Goal: Task Accomplishment & Management: Use online tool/utility

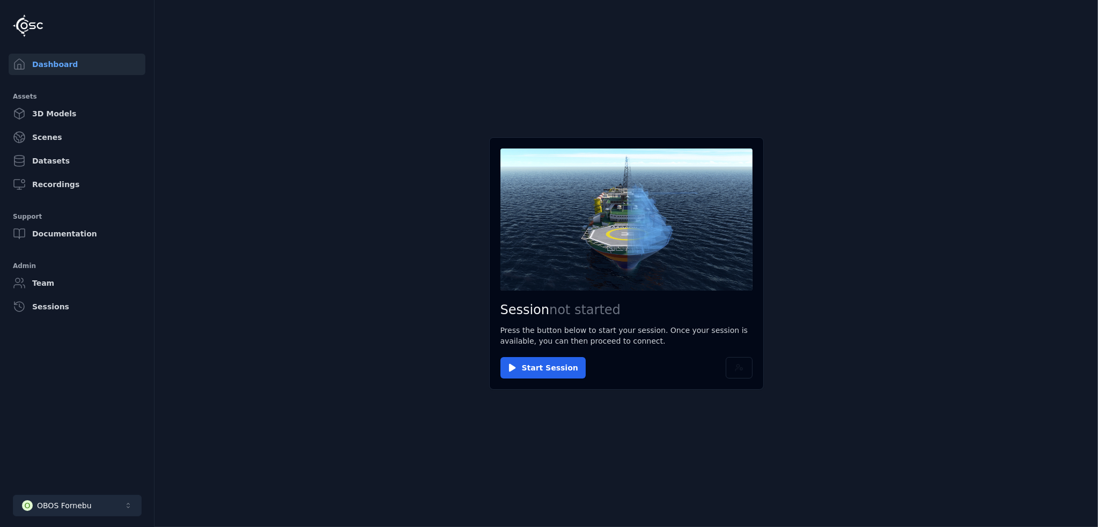
click at [58, 505] on div "OBOS Fornebu" at bounding box center [64, 506] width 55 height 11
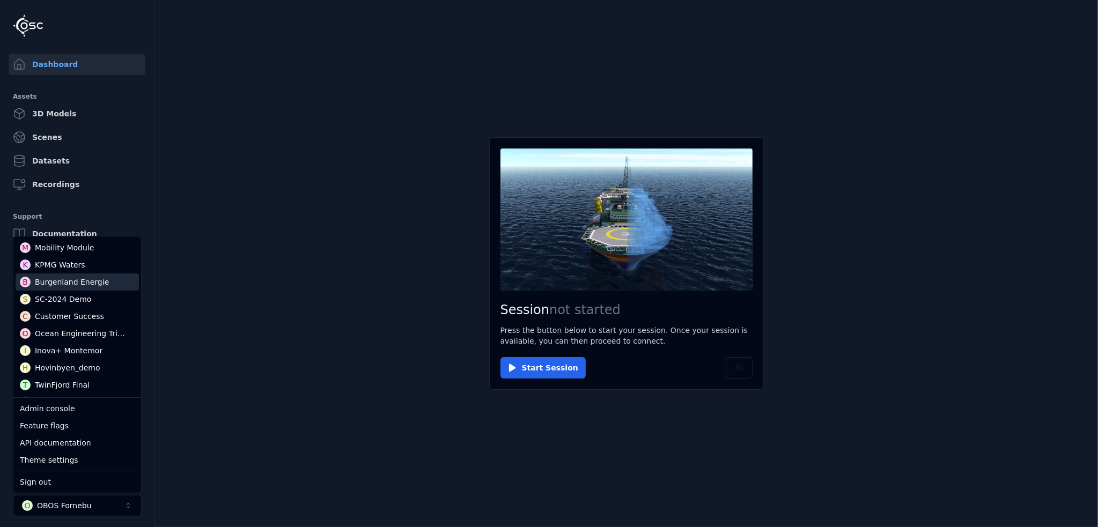
scroll to position [161, 0]
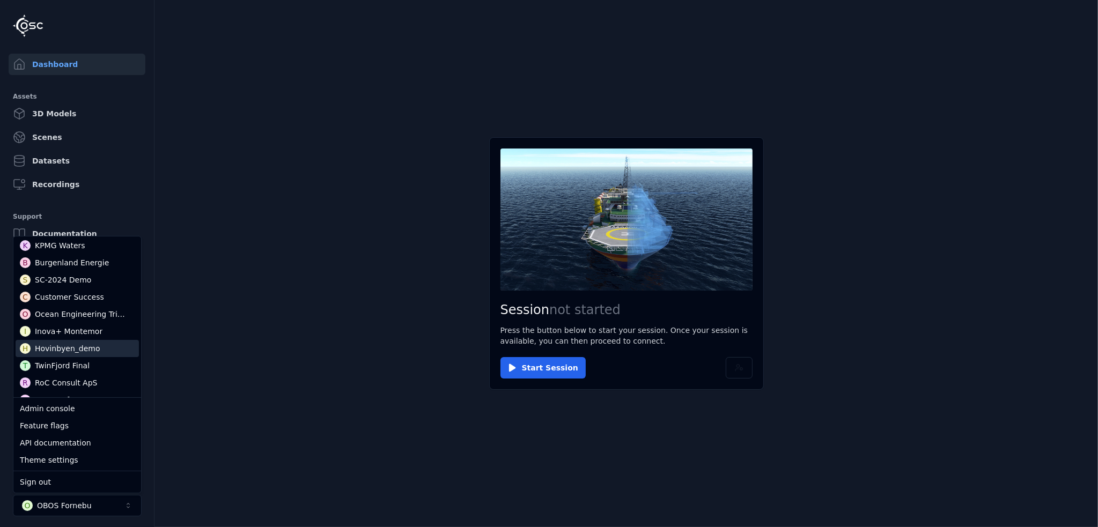
click at [75, 353] on div "Hovinbyen_demo" at bounding box center [67, 348] width 65 height 11
click at [301, 369] on main "Session not started Press the button below to start your session. Once your ses…" at bounding box center [627, 263] width 944 height 527
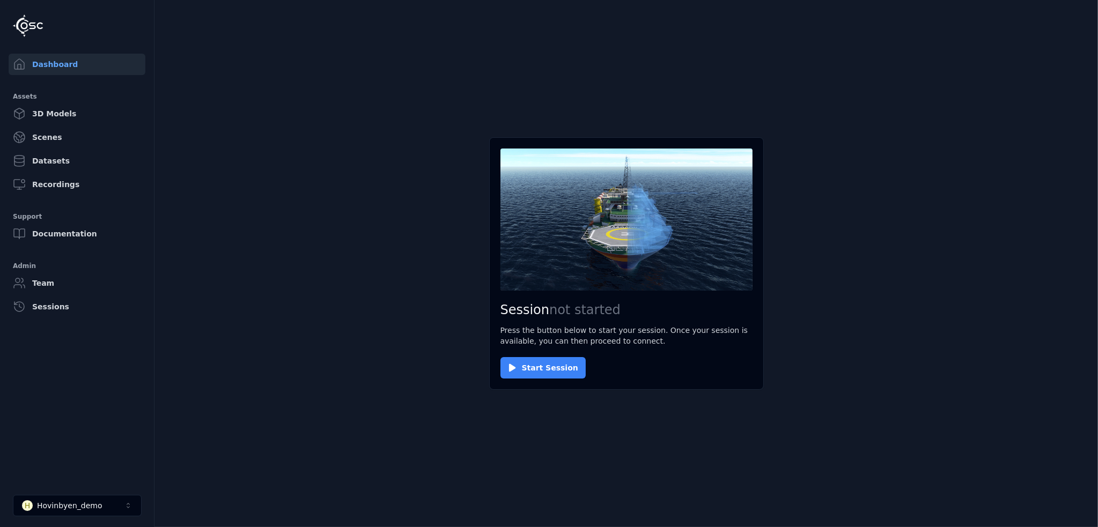
click at [527, 370] on button "Start Session" at bounding box center [543, 367] width 85 height 21
click at [514, 362] on button "Connect" at bounding box center [525, 367] width 49 height 21
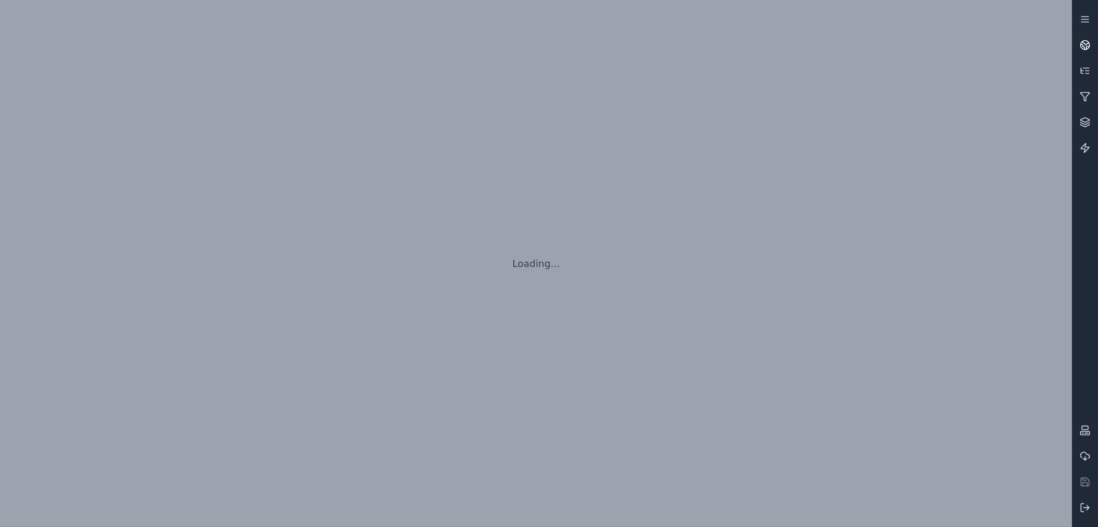
click at [1084, 46] on icon at bounding box center [1085, 45] width 11 height 11
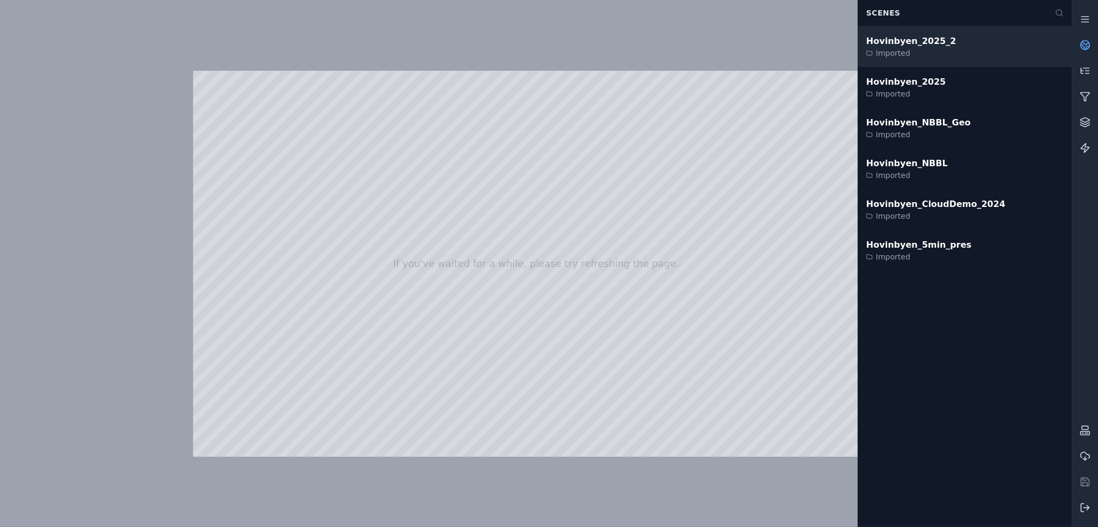
click at [921, 42] on div "Hovinbyen_2025_2" at bounding box center [911, 41] width 90 height 13
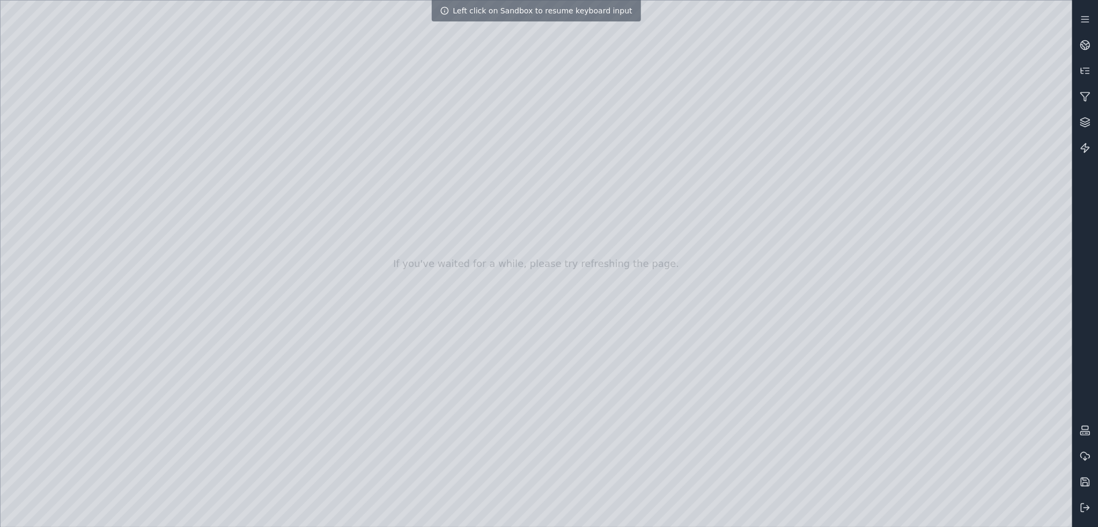
drag, startPoint x: 251, startPoint y: 258, endPoint x: 342, endPoint y: 274, distance: 92.7
click at [340, 275] on div at bounding box center [537, 264] width 1072 height 527
drag, startPoint x: 380, startPoint y: 281, endPoint x: 356, endPoint y: 303, distance: 32.7
click at [1085, 506] on icon at bounding box center [1085, 508] width 11 height 11
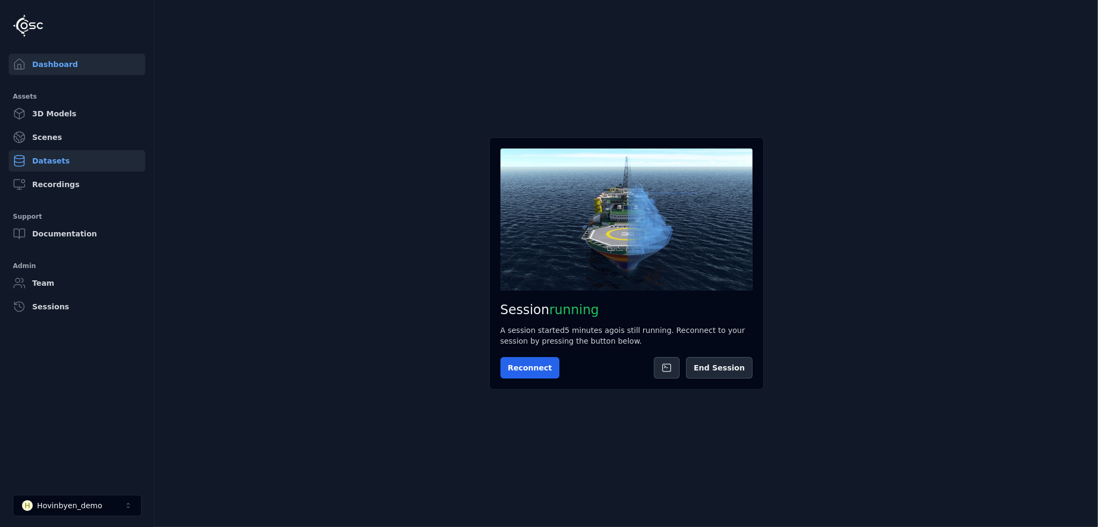
click at [48, 156] on link "Datasets" at bounding box center [77, 160] width 137 height 21
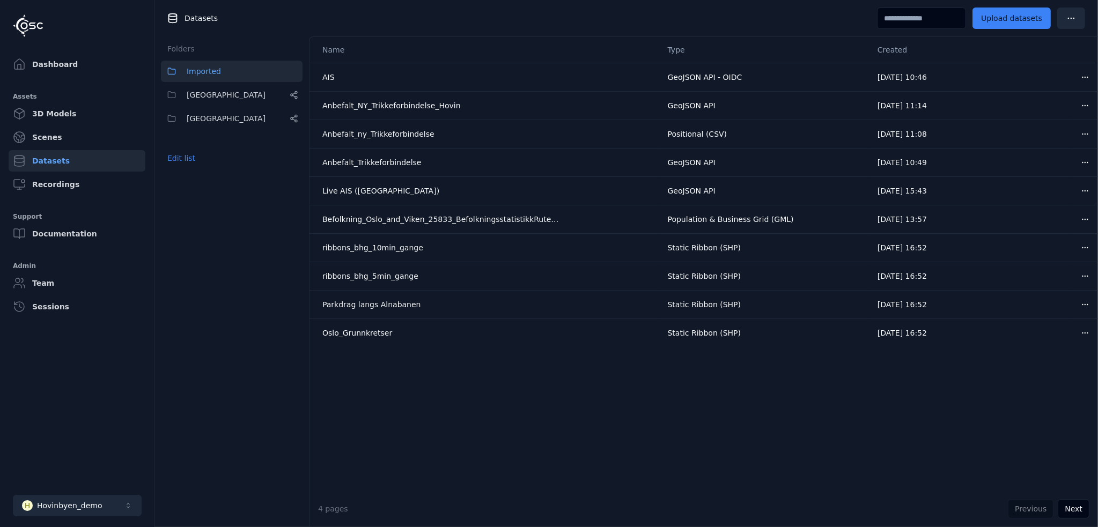
click at [83, 512] on button "H Hovinbyen_demo" at bounding box center [77, 505] width 129 height 21
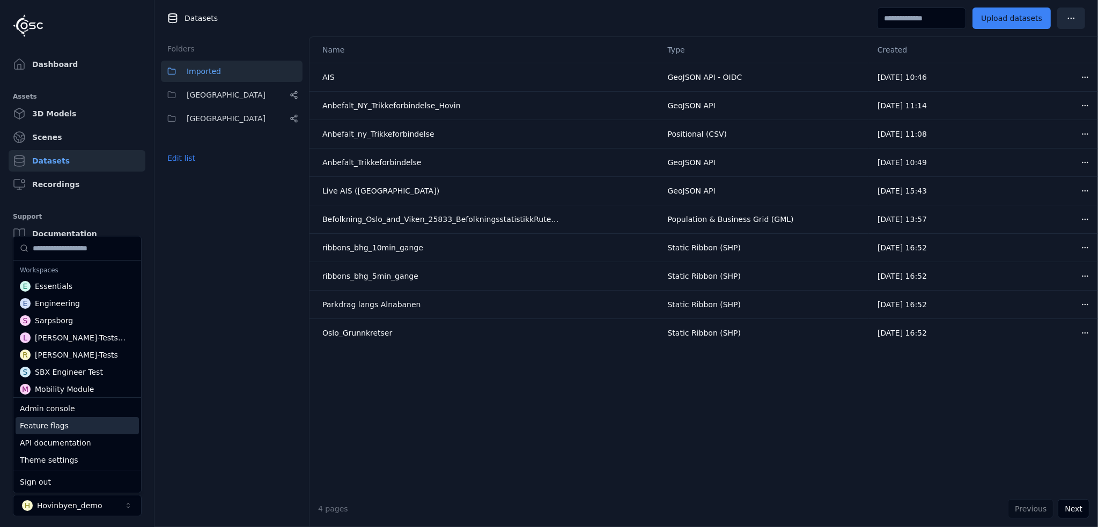
click at [70, 426] on div "Feature flags" at bounding box center [77, 425] width 123 height 17
select select "**********"
select select "****"
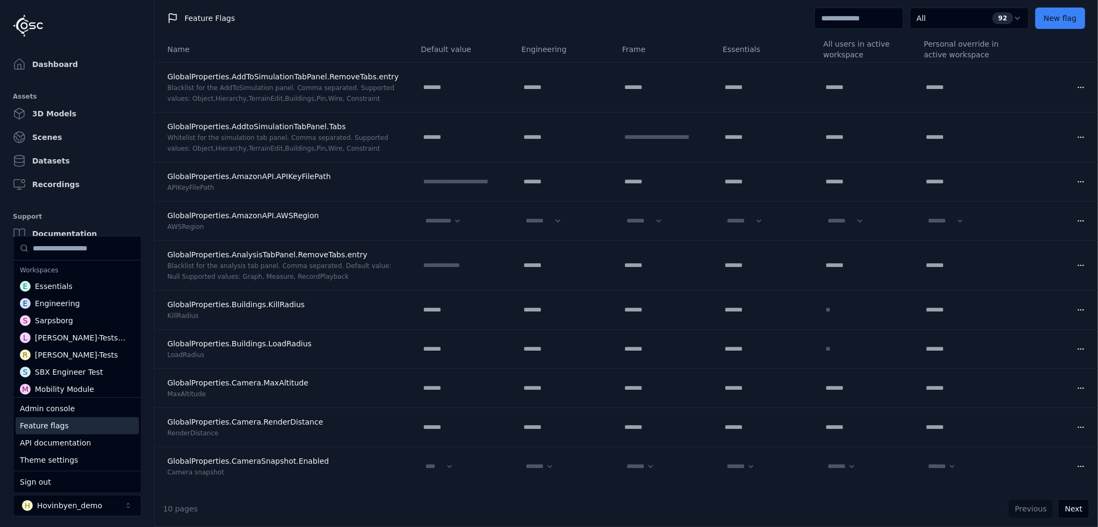
click at [834, 18] on input at bounding box center [858, 18] width 89 height 21
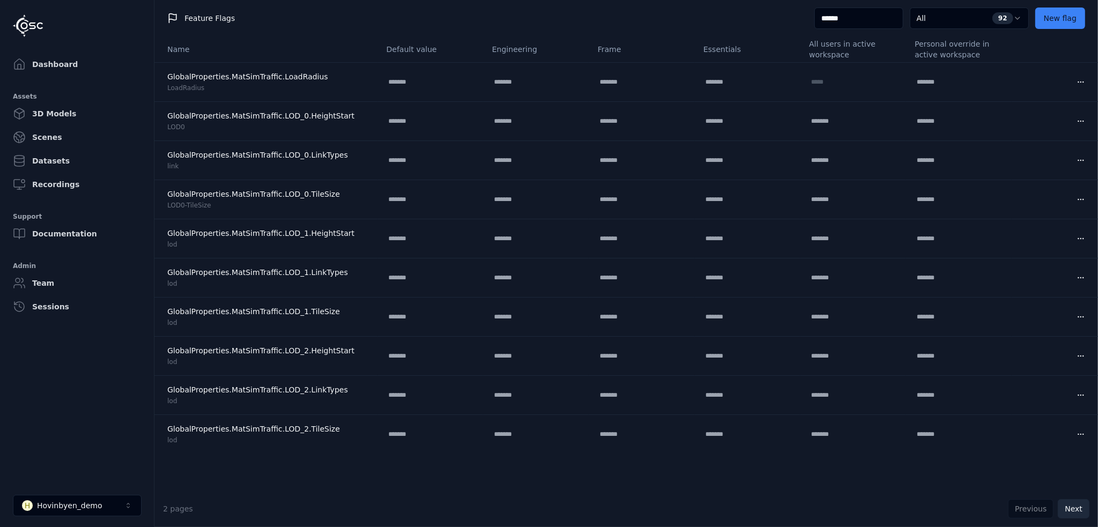
type input "******"
click at [1081, 507] on button "Next" at bounding box center [1074, 508] width 32 height 19
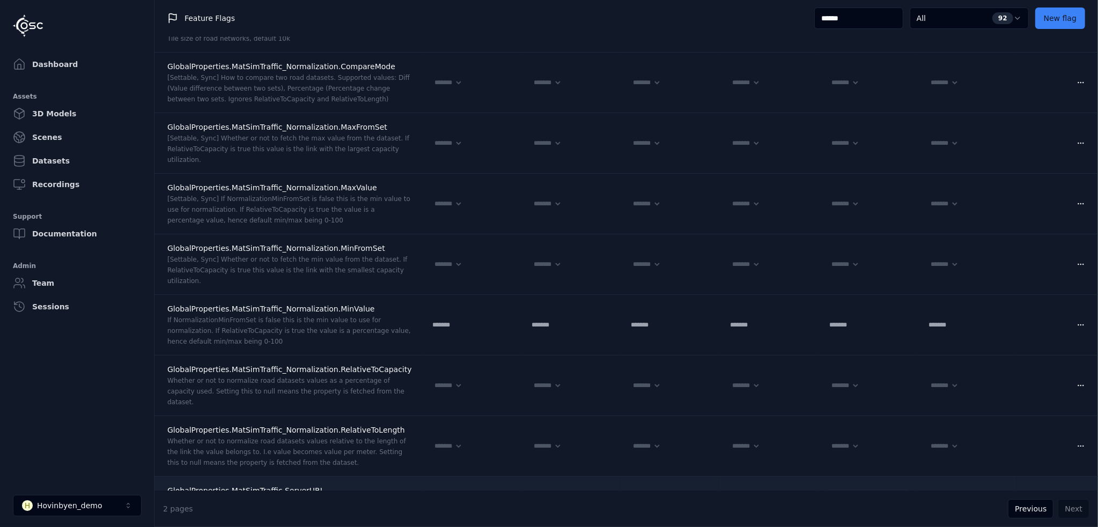
scroll to position [101, 0]
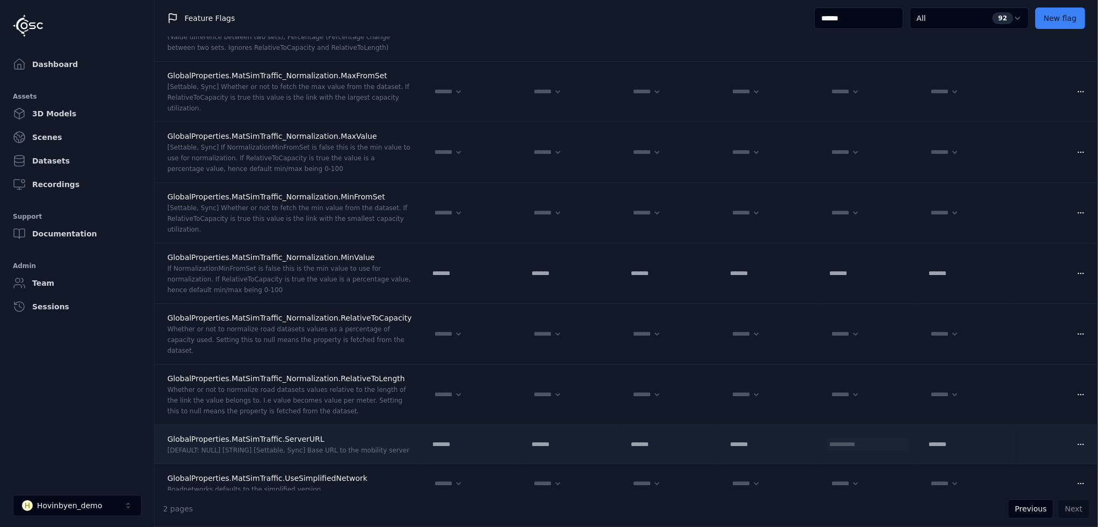
click at [867, 438] on input "**********" at bounding box center [861, 444] width 69 height 13
drag, startPoint x: 892, startPoint y: 433, endPoint x: 844, endPoint y: 432, distance: 47.2
click at [844, 438] on input "**********" at bounding box center [861, 444] width 69 height 13
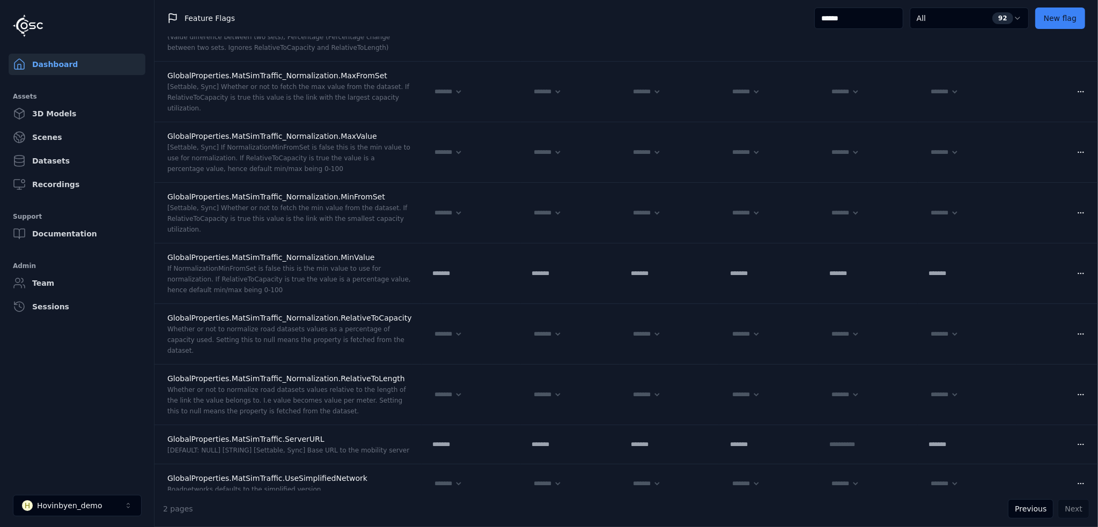
click at [52, 67] on link "Dashboard" at bounding box center [77, 64] width 137 height 21
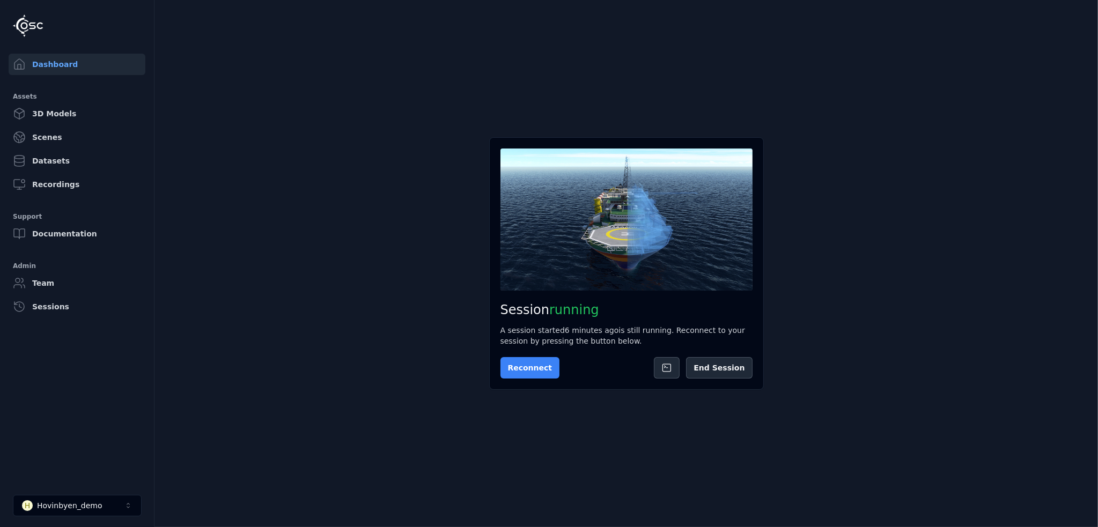
click at [512, 361] on button "Reconnect" at bounding box center [531, 367] width 60 height 21
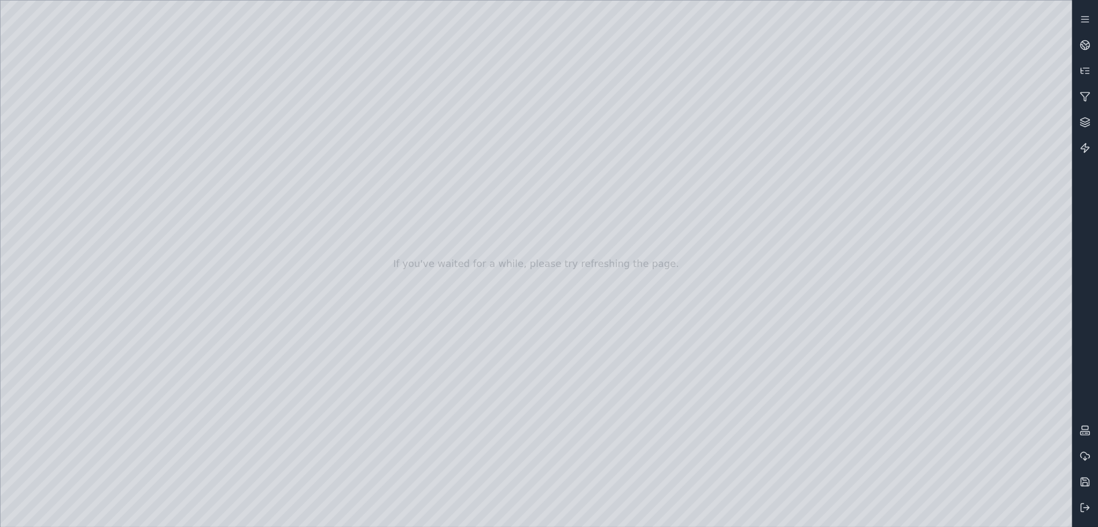
click at [32, 110] on div at bounding box center [537, 264] width 1072 height 527
click at [45, 130] on div at bounding box center [537, 264] width 1072 height 527
click at [43, 146] on div at bounding box center [537, 264] width 1072 height 527
drag, startPoint x: 464, startPoint y: 339, endPoint x: 429, endPoint y: 354, distance: 37.5
click at [392, 55] on div at bounding box center [537, 264] width 1072 height 527
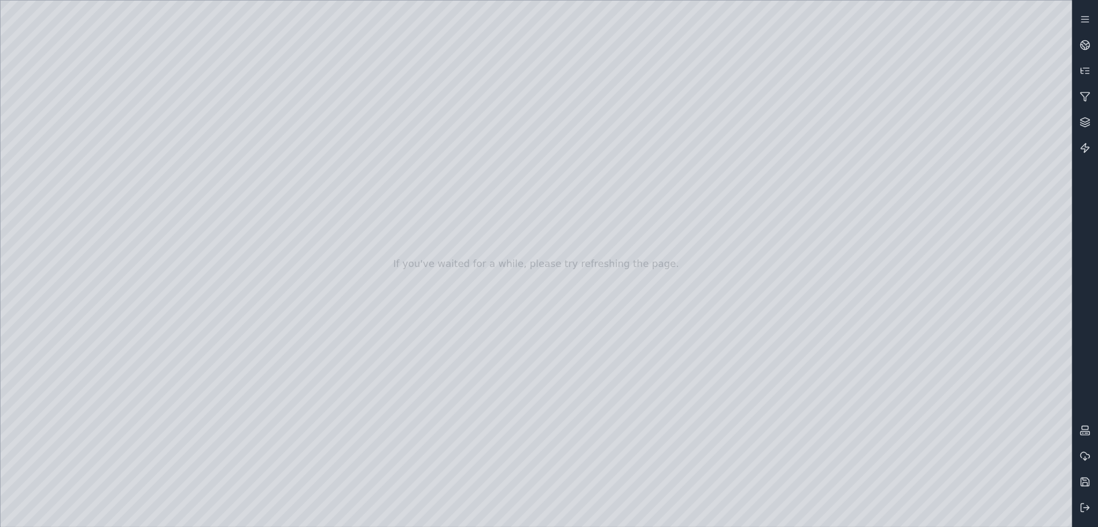
click at [5, 39] on div at bounding box center [537, 264] width 1072 height 527
click at [129, 8] on div at bounding box center [537, 264] width 1072 height 527
click at [269, 144] on div at bounding box center [537, 264] width 1072 height 527
click at [1082, 508] on icon at bounding box center [1085, 508] width 11 height 11
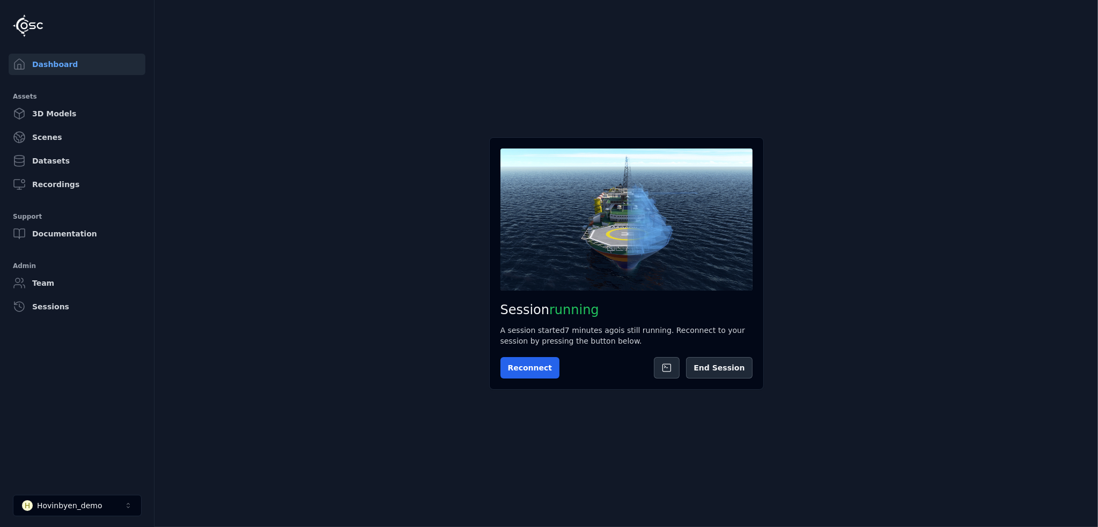
click at [58, 494] on li "H Hovinbyen_demo" at bounding box center [77, 506] width 154 height 39
click at [58, 497] on button "H Hovinbyen_demo" at bounding box center [77, 505] width 129 height 21
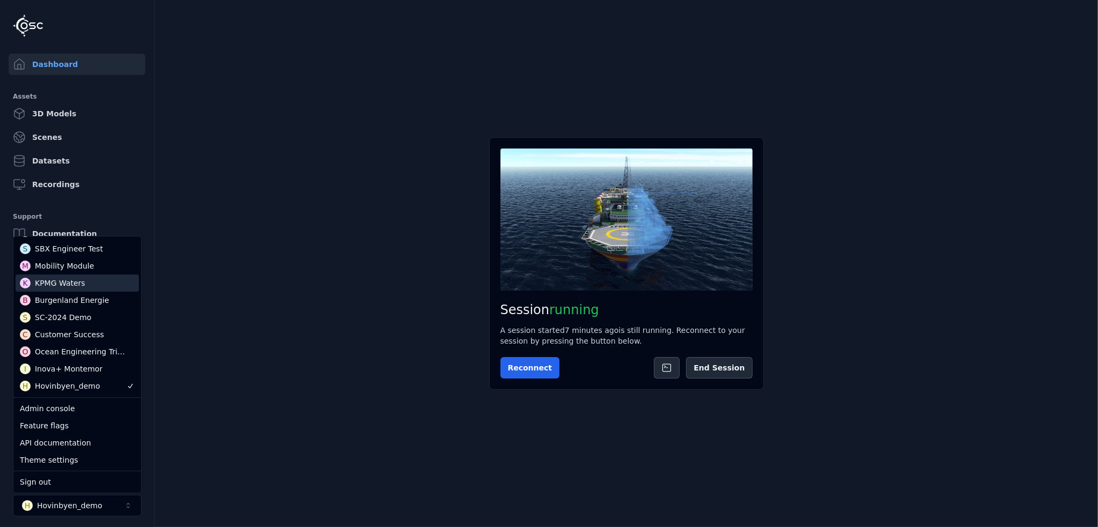
scroll to position [107, 0]
click at [80, 285] on div "Mobility Module" at bounding box center [64, 282] width 59 height 11
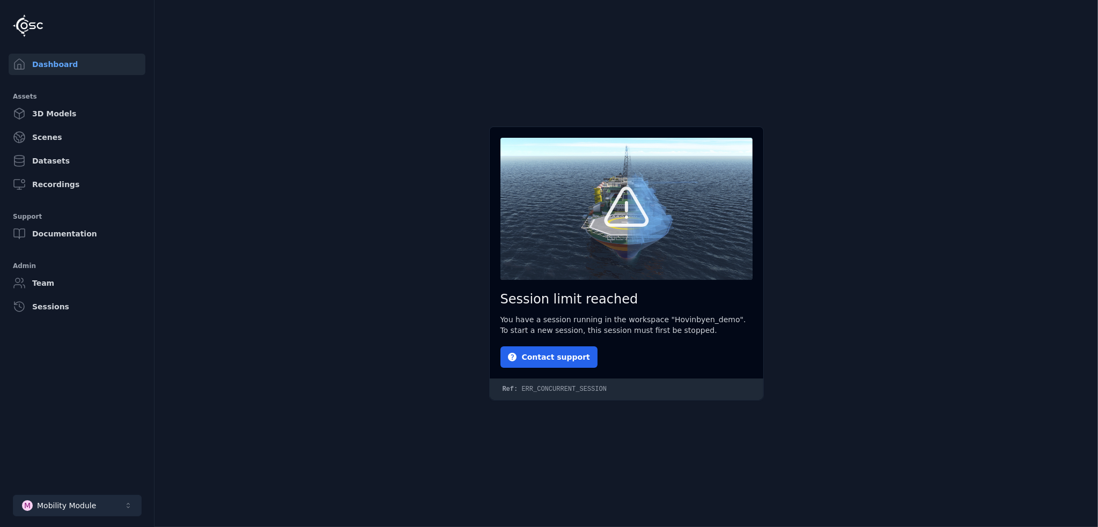
click at [50, 503] on div "Mobility Module" at bounding box center [66, 506] width 59 height 11
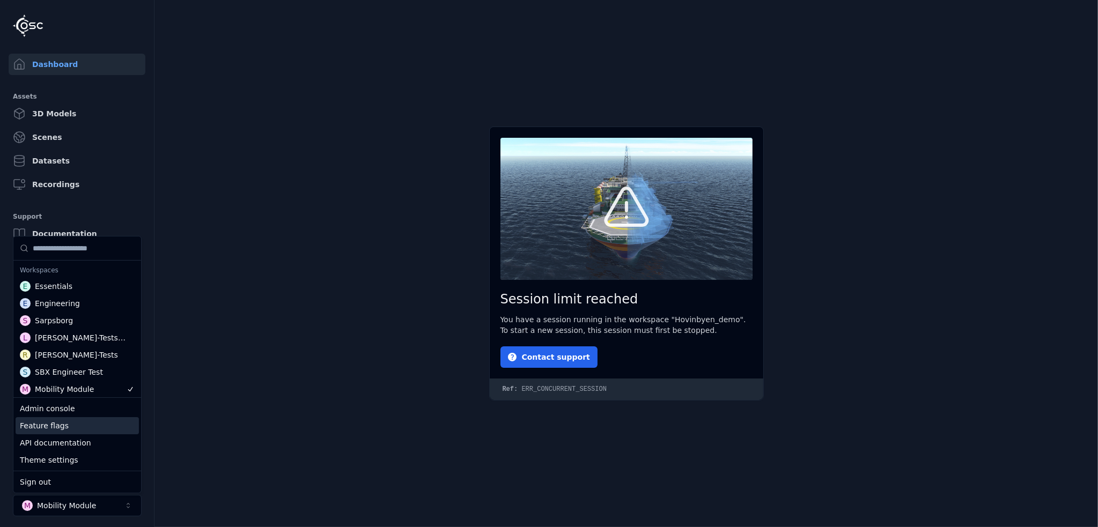
click at [57, 429] on div "Feature flags" at bounding box center [77, 425] width 123 height 17
select select "**********"
select select "****"
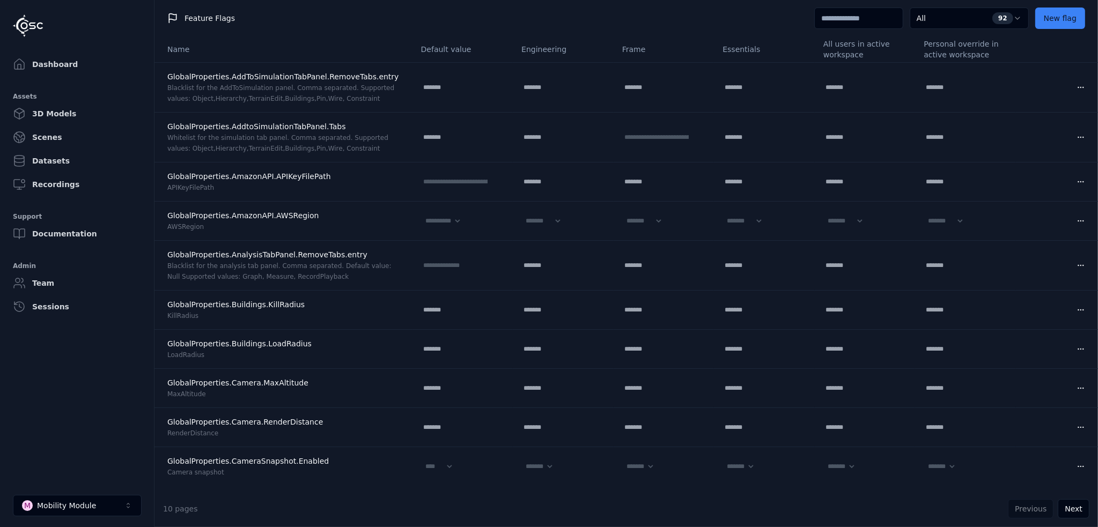
click at [835, 23] on input at bounding box center [858, 18] width 89 height 21
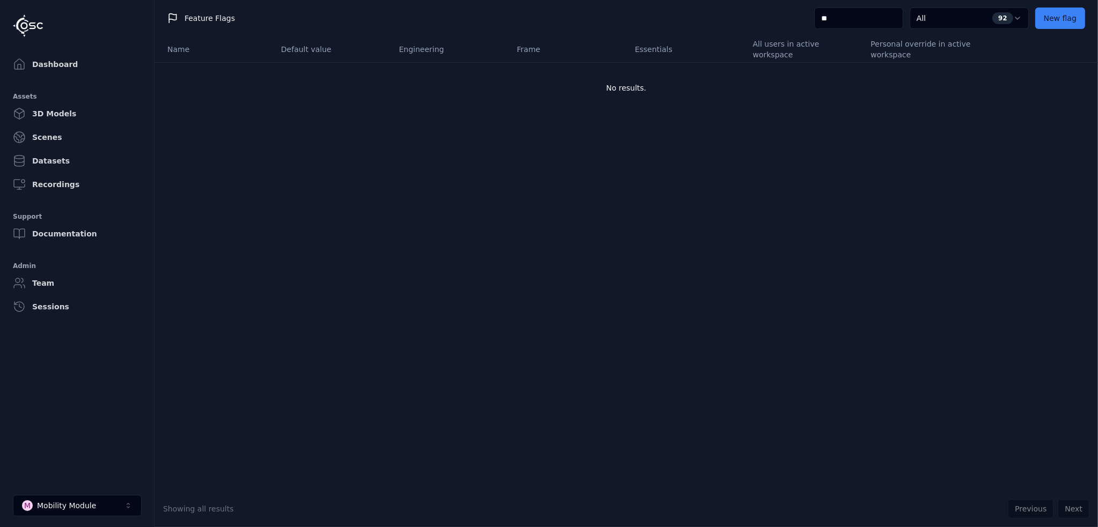
type input "*"
select select "****"
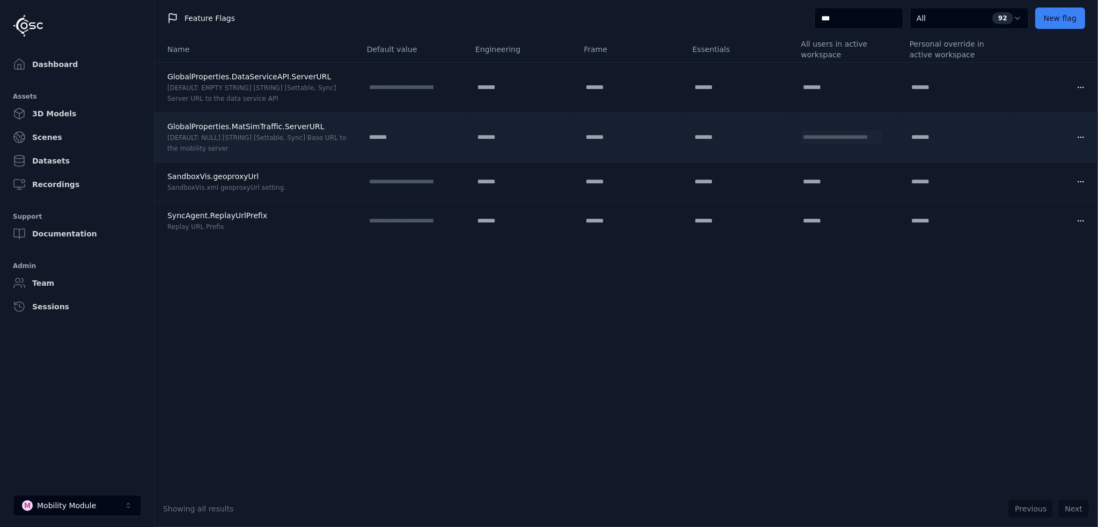
type input "***"
click at [826, 135] on input "**********" at bounding box center [835, 137] width 69 height 13
click at [873, 135] on div "**********" at bounding box center [842, 137] width 82 height 13
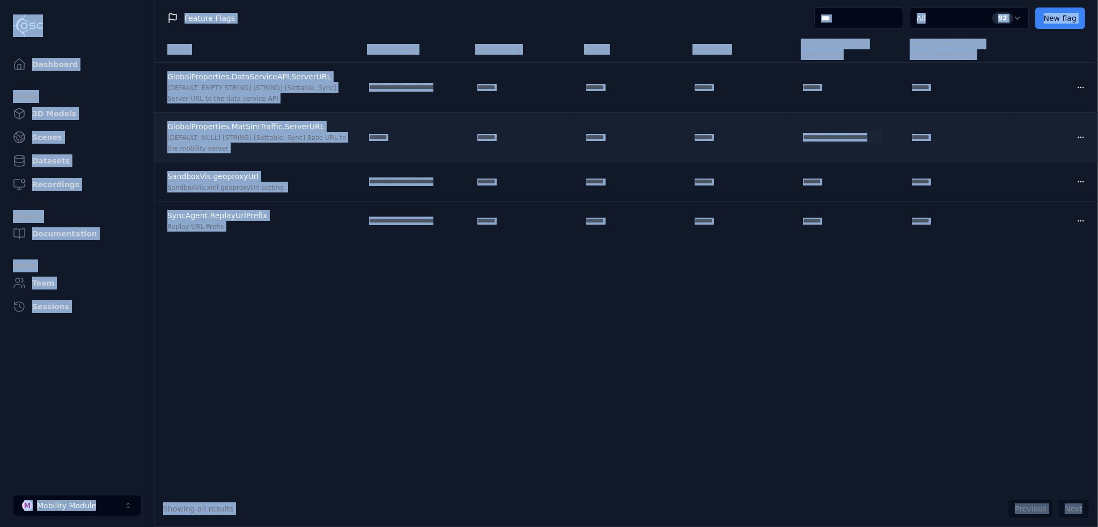
click at [865, 136] on input "**********" at bounding box center [835, 137] width 69 height 13
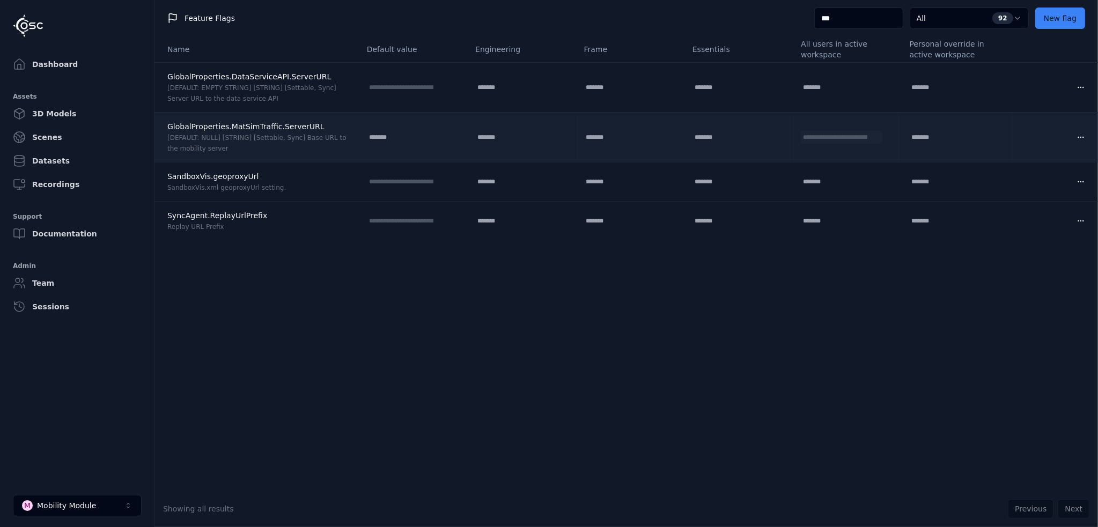
click at [801, 136] on input "**********" at bounding box center [835, 137] width 69 height 13
click at [815, 137] on input "**********" at bounding box center [835, 137] width 69 height 13
drag, startPoint x: 790, startPoint y: 137, endPoint x: 910, endPoint y: 136, distance: 120.2
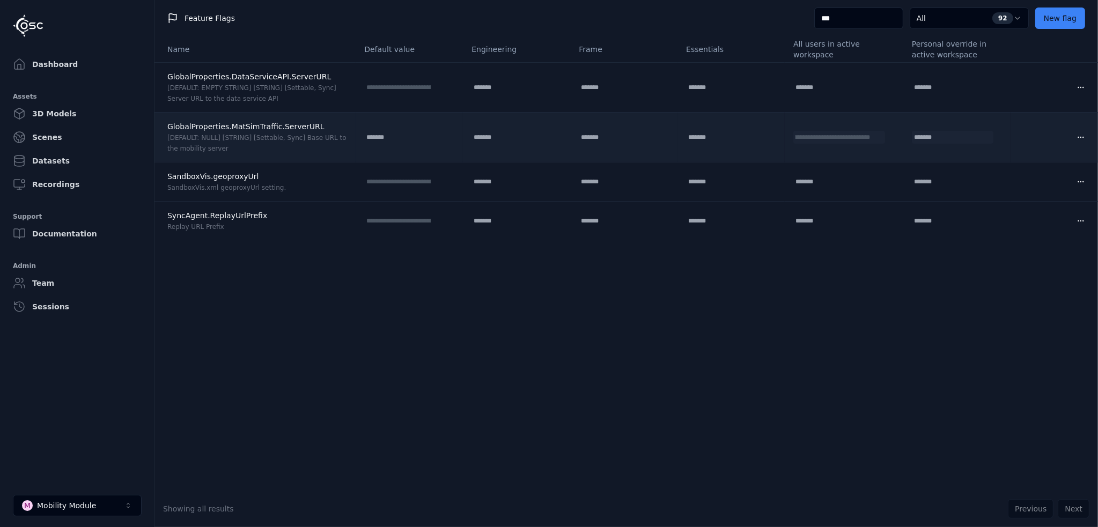
click at [910, 136] on tr "**********" at bounding box center [627, 137] width 944 height 50
click at [872, 137] on div "**********" at bounding box center [839, 137] width 92 height 13
click at [839, 130] on td "**********" at bounding box center [844, 137] width 119 height 50
click at [833, 134] on input "**********" at bounding box center [832, 137] width 79 height 13
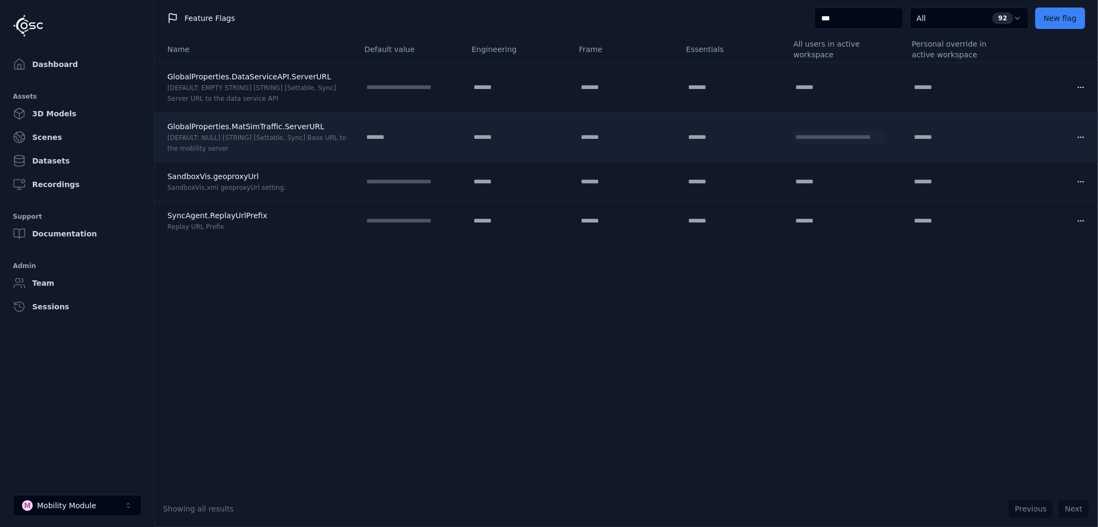
click at [833, 134] on input "**********" at bounding box center [832, 137] width 79 height 13
click at [817, 137] on input "**********" at bounding box center [832, 137] width 79 height 13
click at [841, 136] on input "**********" at bounding box center [832, 137] width 79 height 13
click at [841, 135] on input "**********" at bounding box center [832, 137] width 79 height 13
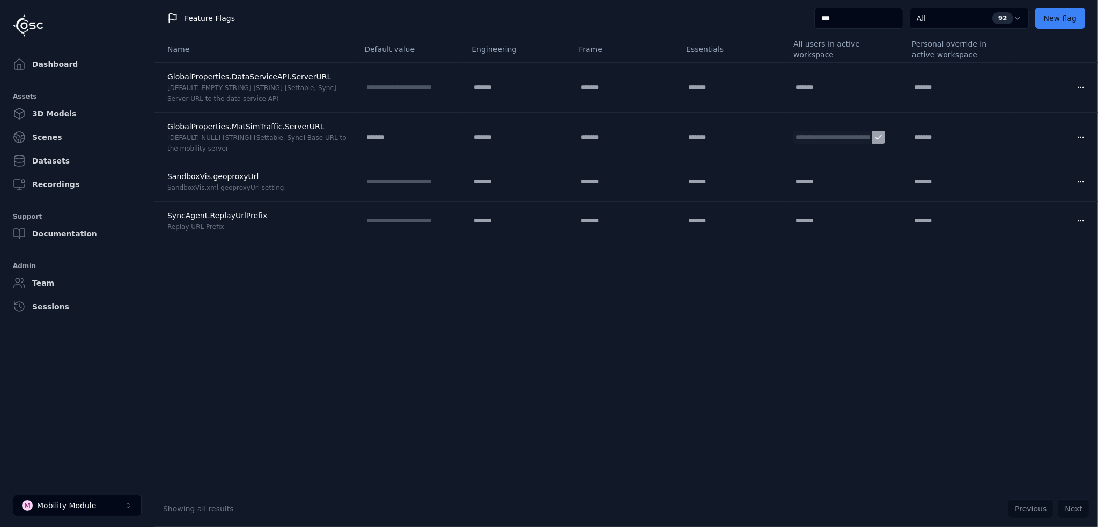
type input "**********"
click at [839, 293] on div "**********" at bounding box center [627, 263] width 944 height 454
click at [76, 507] on div "Mobility Module" at bounding box center [66, 506] width 59 height 11
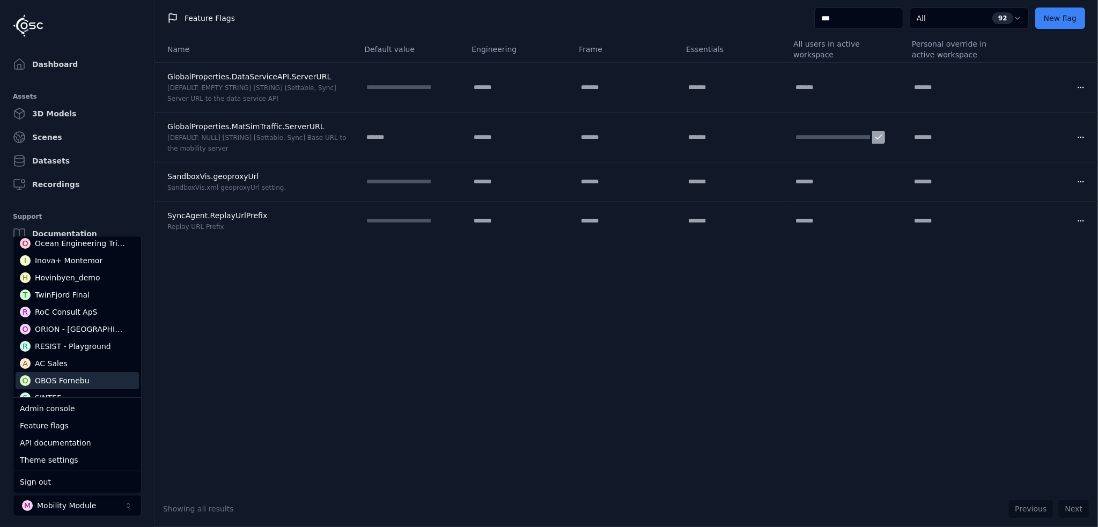
scroll to position [215, 0]
click at [71, 299] on div "Hovinbyen_demo" at bounding box center [67, 295] width 65 height 11
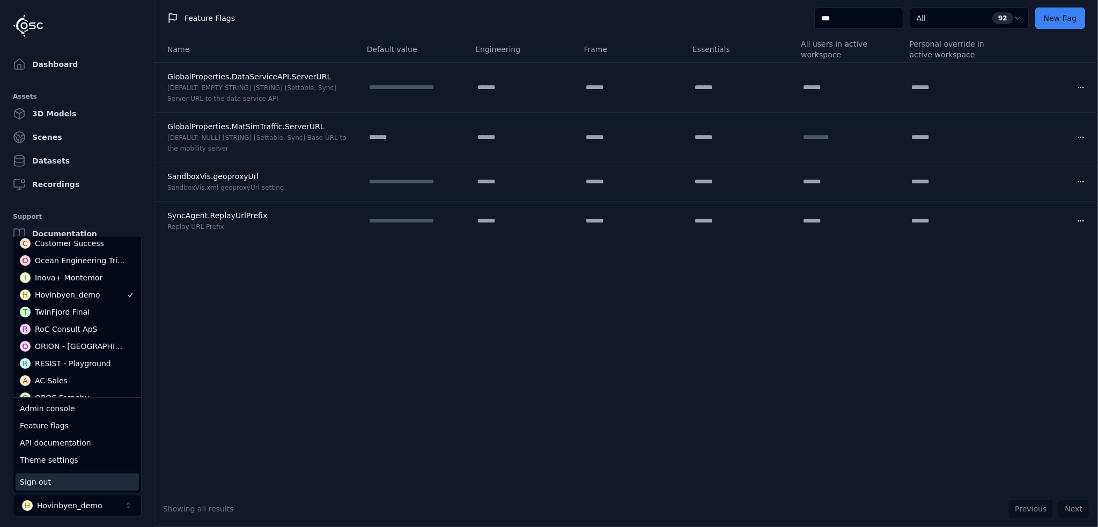
drag, startPoint x: 319, startPoint y: 387, endPoint x: 168, endPoint y: 297, distance: 175.5
click at [318, 387] on div "**********" at bounding box center [627, 263] width 944 height 454
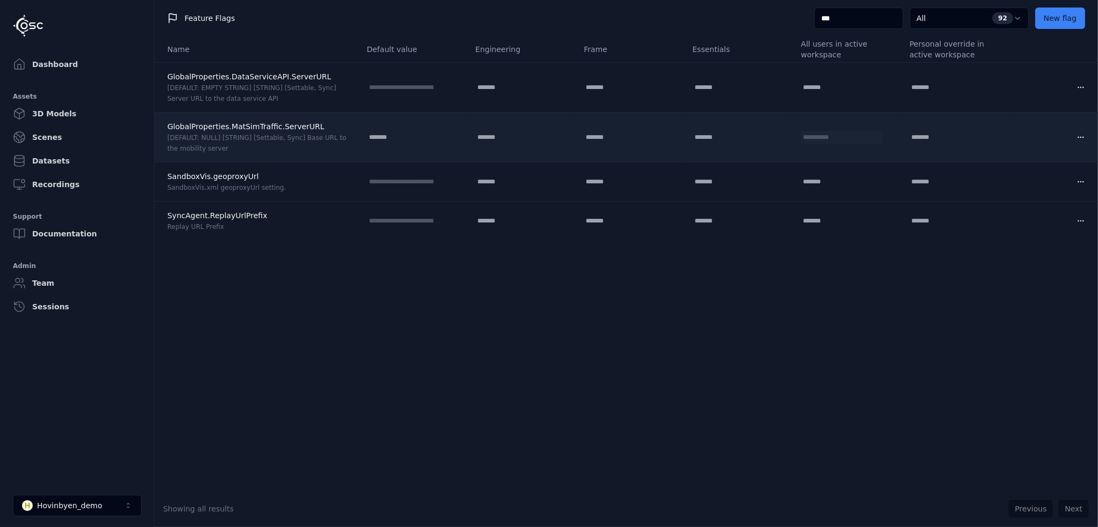
click at [813, 137] on input "**********" at bounding box center [835, 137] width 69 height 13
paste input "**********"
type input "**********"
click at [874, 140] on icon at bounding box center [878, 137] width 9 height 9
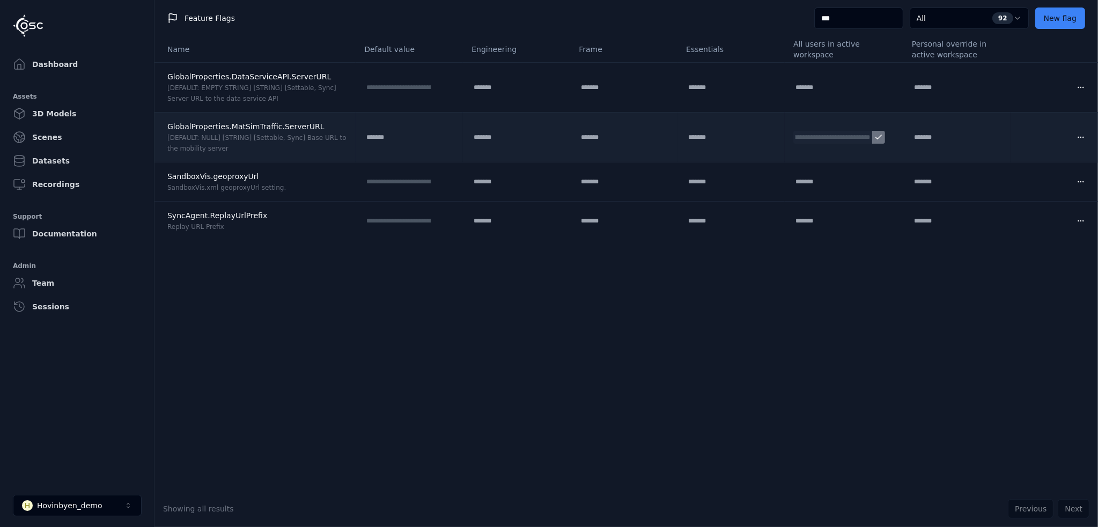
scroll to position [0, 0]
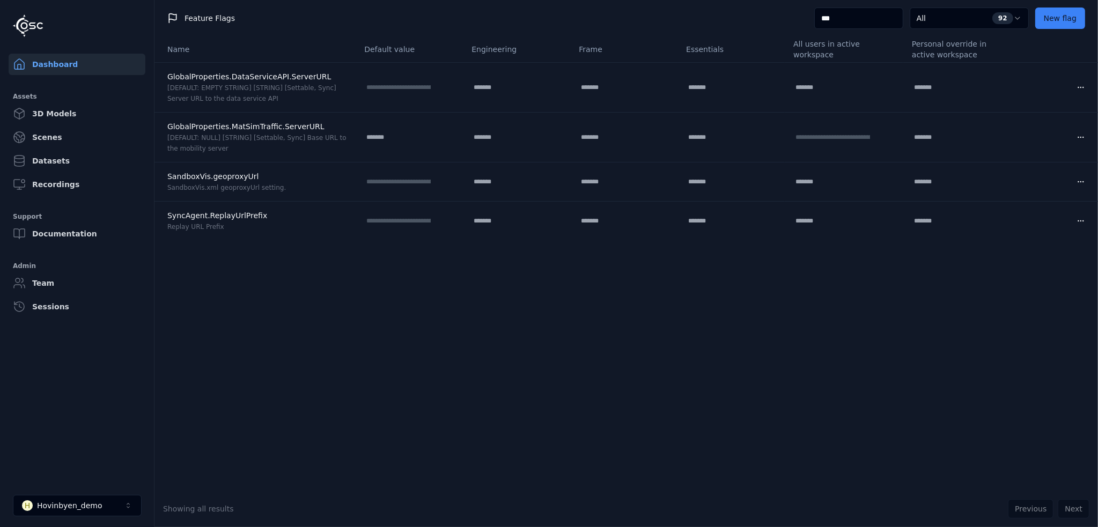
click at [46, 58] on link "Dashboard" at bounding box center [77, 64] width 137 height 21
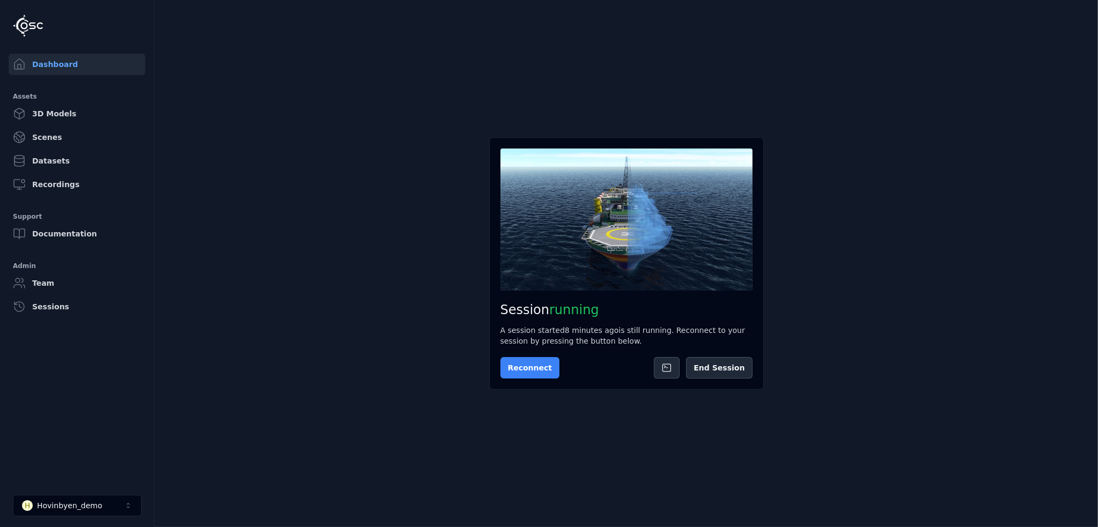
click at [534, 368] on button "Reconnect" at bounding box center [531, 367] width 60 height 21
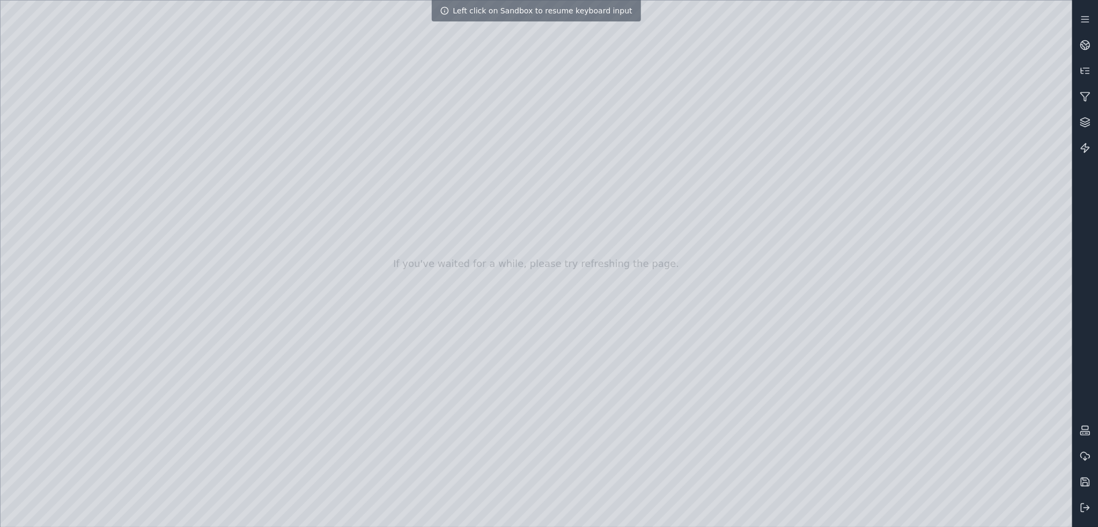
click at [266, 144] on div at bounding box center [537, 264] width 1072 height 527
drag, startPoint x: 722, startPoint y: 261, endPoint x: 529, endPoint y: 425, distance: 253.5
drag, startPoint x: 678, startPoint y: 360, endPoint x: 564, endPoint y: 553, distance: 223.7
drag, startPoint x: 573, startPoint y: 361, endPoint x: 497, endPoint y: 465, distance: 129.3
drag, startPoint x: 676, startPoint y: 209, endPoint x: 784, endPoint y: 103, distance: 150.6
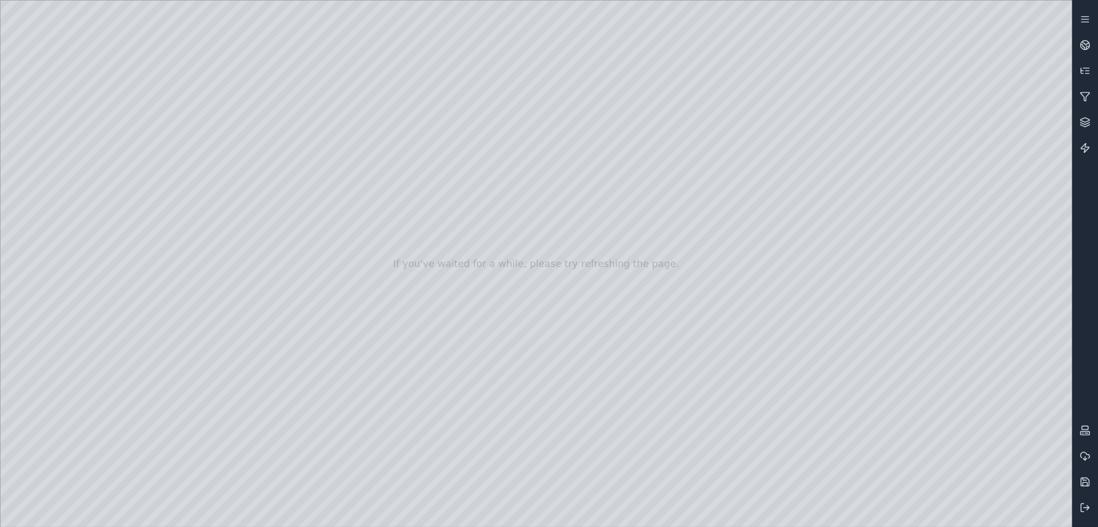
drag, startPoint x: 709, startPoint y: 167, endPoint x: 765, endPoint y: 130, distance: 66.7
drag, startPoint x: 742, startPoint y: 192, endPoint x: 483, endPoint y: 401, distance: 332.3
drag, startPoint x: 842, startPoint y: 165, endPoint x: 576, endPoint y: 424, distance: 371.0
drag, startPoint x: 636, startPoint y: 300, endPoint x: 627, endPoint y: 313, distance: 15.5
drag, startPoint x: 627, startPoint y: 313, endPoint x: 550, endPoint y: 317, distance: 77.4
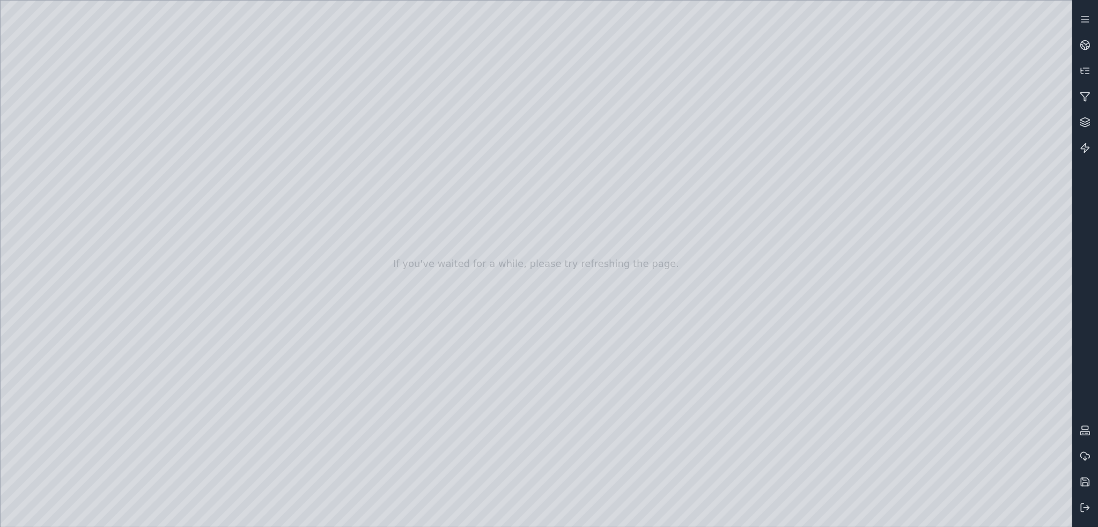
drag, startPoint x: 549, startPoint y: 317, endPoint x: 760, endPoint y: 287, distance: 212.4
drag, startPoint x: 578, startPoint y: 348, endPoint x: 574, endPoint y: 335, distance: 12.9
click at [39, 137] on div at bounding box center [537, 264] width 1072 height 527
click at [130, 130] on div at bounding box center [537, 264] width 1072 height 527
drag, startPoint x: 587, startPoint y: 308, endPoint x: 586, endPoint y: 322, distance: 13.5
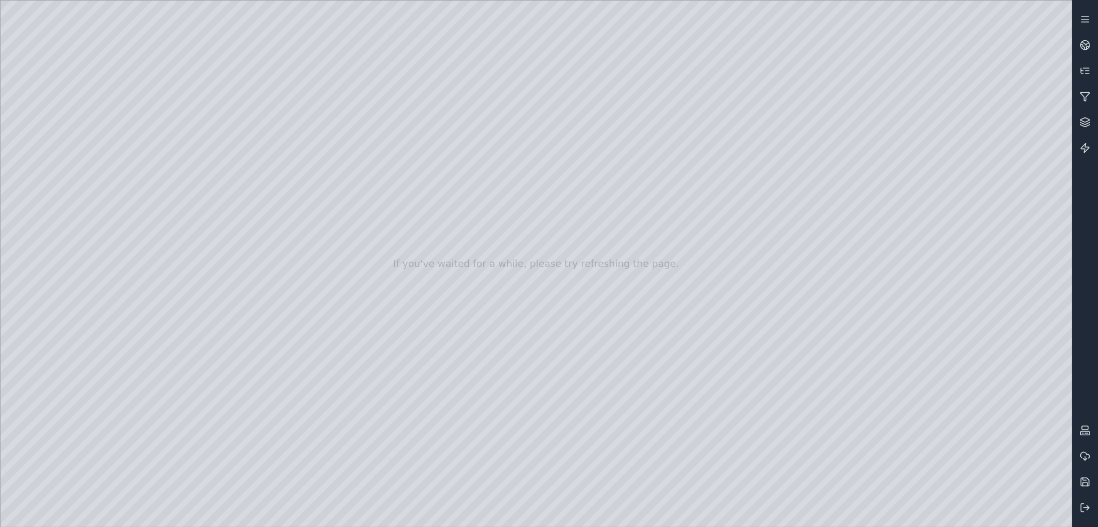
click at [159, 176] on div at bounding box center [537, 264] width 1072 height 527
drag, startPoint x: 626, startPoint y: 368, endPoint x: 378, endPoint y: 220, distance: 288.9
click at [151, 170] on div at bounding box center [537, 264] width 1072 height 527
drag, startPoint x: 441, startPoint y: 260, endPoint x: 319, endPoint y: 236, distance: 124.1
click at [133, 198] on div at bounding box center [537, 264] width 1072 height 527
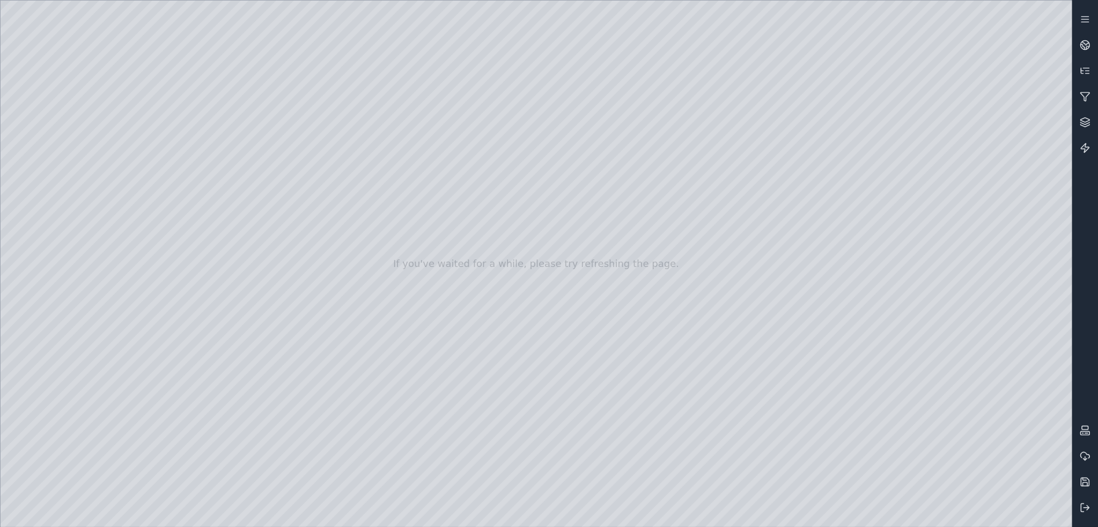
click at [133, 198] on div at bounding box center [537, 264] width 1072 height 527
click at [129, 199] on div at bounding box center [537, 264] width 1072 height 527
click at [131, 215] on div at bounding box center [537, 264] width 1072 height 527
click at [139, 240] on div at bounding box center [537, 264] width 1072 height 527
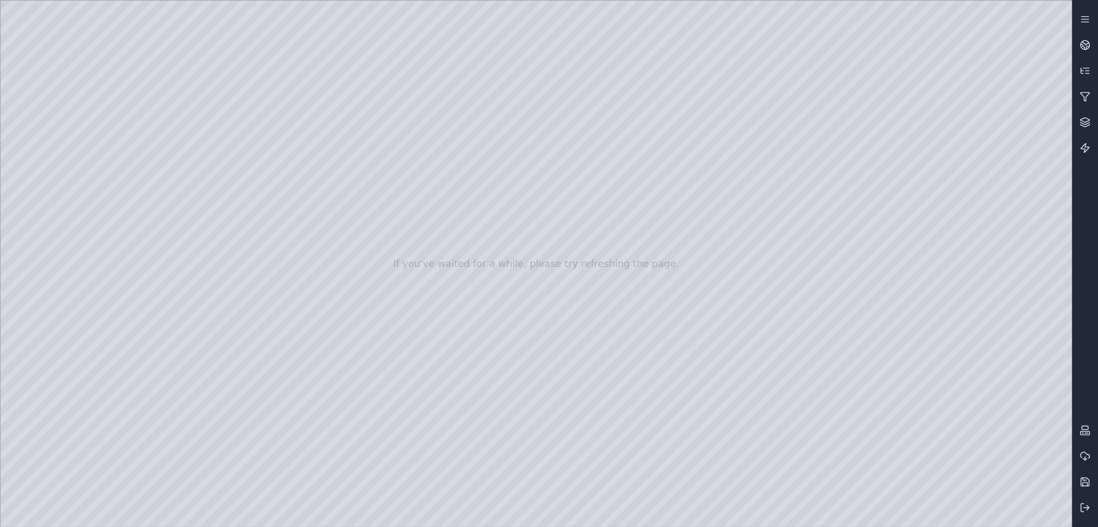
drag, startPoint x: 584, startPoint y: 331, endPoint x: 590, endPoint y: 345, distance: 15.4
click at [145, 264] on div at bounding box center [537, 264] width 1072 height 527
drag, startPoint x: 621, startPoint y: 335, endPoint x: 453, endPoint y: 278, distance: 176.8
click at [165, 282] on div at bounding box center [537, 264] width 1072 height 527
drag, startPoint x: 621, startPoint y: 332, endPoint x: 658, endPoint y: 326, distance: 37.6
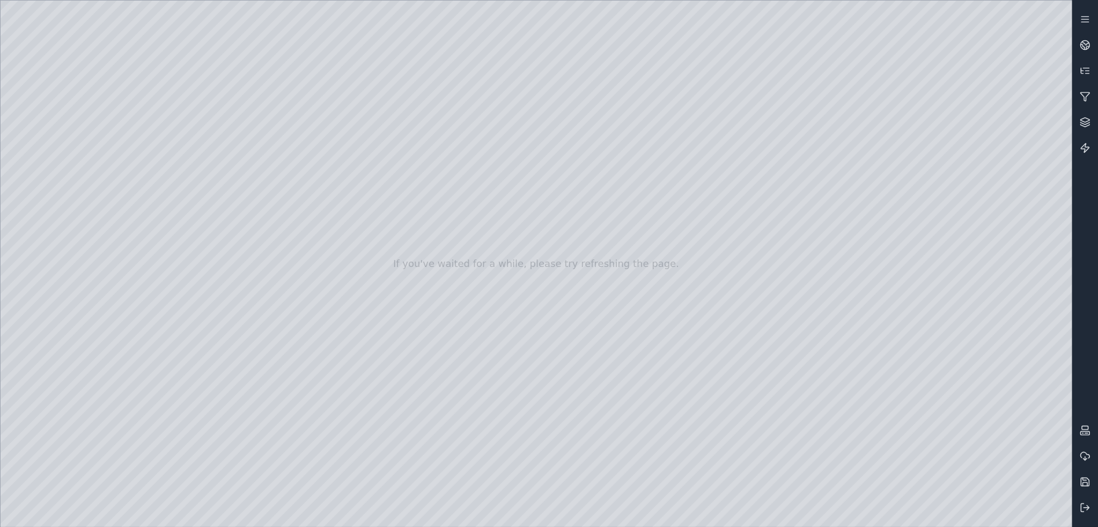
click at [182, 309] on div at bounding box center [537, 264] width 1072 height 527
drag, startPoint x: 635, startPoint y: 325, endPoint x: 590, endPoint y: 334, distance: 46.5
click at [167, 327] on div at bounding box center [537, 264] width 1072 height 527
drag, startPoint x: 663, startPoint y: 357, endPoint x: 639, endPoint y: 362, distance: 24.7
click at [157, 351] on div at bounding box center [537, 264] width 1072 height 527
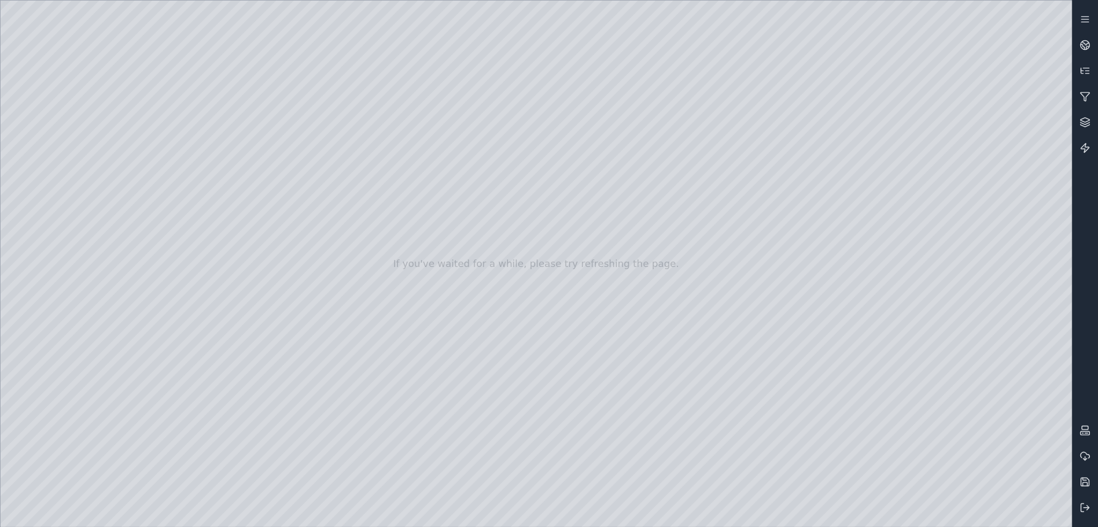
click at [156, 283] on div at bounding box center [537, 264] width 1072 height 527
drag, startPoint x: 569, startPoint y: 345, endPoint x: 620, endPoint y: 347, distance: 50.5
click at [49, 153] on div at bounding box center [537, 264] width 1072 height 527
click at [130, 266] on div at bounding box center [537, 264] width 1072 height 527
click at [130, 209] on div at bounding box center [537, 264] width 1072 height 527
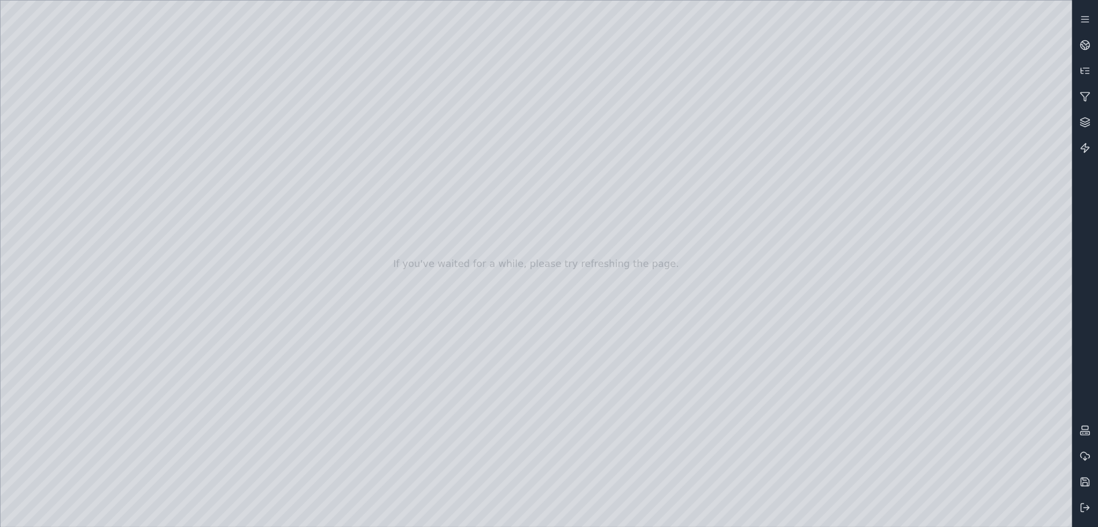
click at [124, 169] on div at bounding box center [537, 264] width 1072 height 527
drag, startPoint x: 498, startPoint y: 379, endPoint x: 461, endPoint y: 373, distance: 37.5
click at [234, 345] on div at bounding box center [537, 264] width 1072 height 527
click at [52, 135] on div at bounding box center [537, 264] width 1072 height 527
click at [152, 304] on div at bounding box center [537, 264] width 1072 height 527
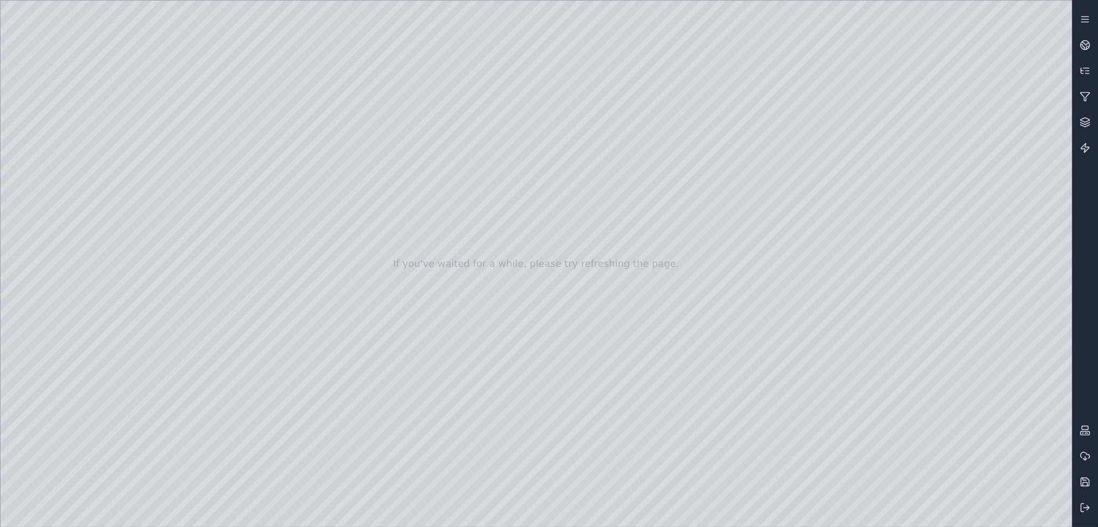
click at [56, 152] on div at bounding box center [537, 264] width 1072 height 527
click at [116, 165] on div at bounding box center [537, 264] width 1072 height 527
click at [221, 188] on div at bounding box center [537, 264] width 1072 height 527
click at [235, 188] on div at bounding box center [537, 264] width 1072 height 527
click at [236, 299] on div at bounding box center [537, 264] width 1072 height 527
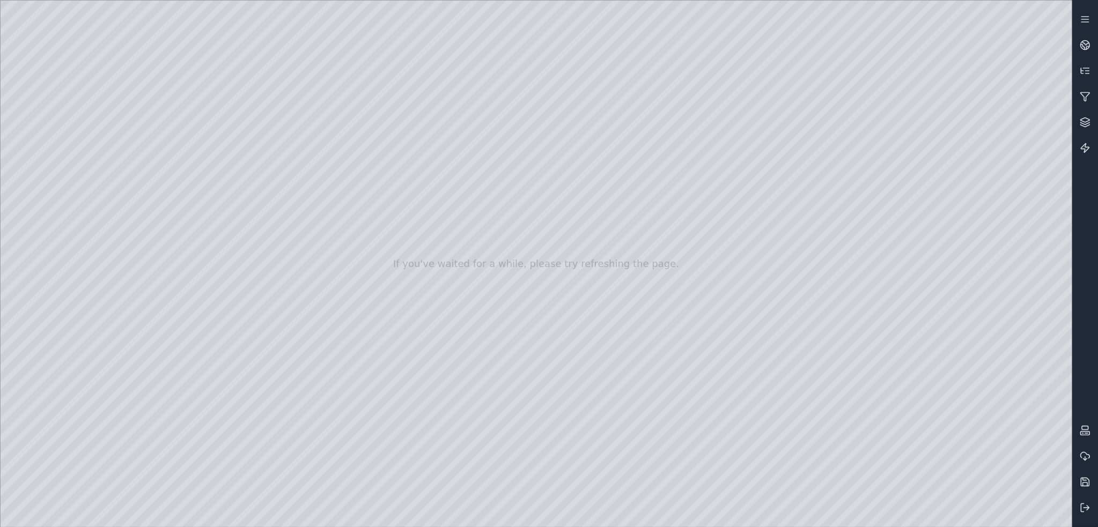
drag, startPoint x: 462, startPoint y: 297, endPoint x: 482, endPoint y: 298, distance: 19.9
click at [49, 131] on div at bounding box center [537, 264] width 1072 height 527
click at [155, 327] on div at bounding box center [537, 264] width 1072 height 527
click at [155, 330] on div at bounding box center [537, 264] width 1072 height 527
drag, startPoint x: 560, startPoint y: 343, endPoint x: 504, endPoint y: 332, distance: 56.8
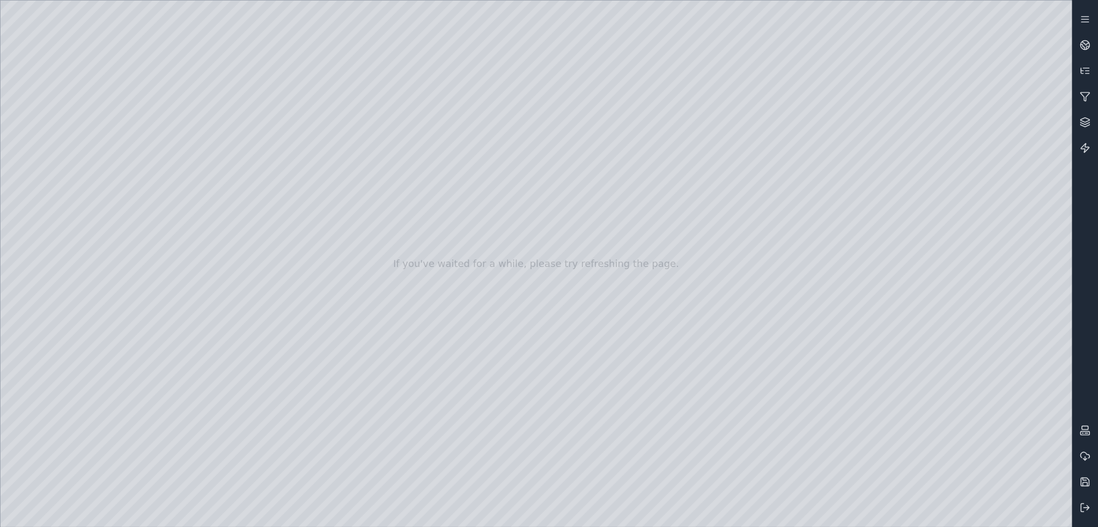
click at [52, 150] on div at bounding box center [537, 264] width 1072 height 527
click at [230, 186] on div at bounding box center [537, 264] width 1072 height 527
drag, startPoint x: 511, startPoint y: 311, endPoint x: 561, endPoint y: 333, distance: 55.2
click at [41, 133] on div at bounding box center [537, 264] width 1072 height 527
click at [152, 347] on div at bounding box center [537, 264] width 1072 height 527
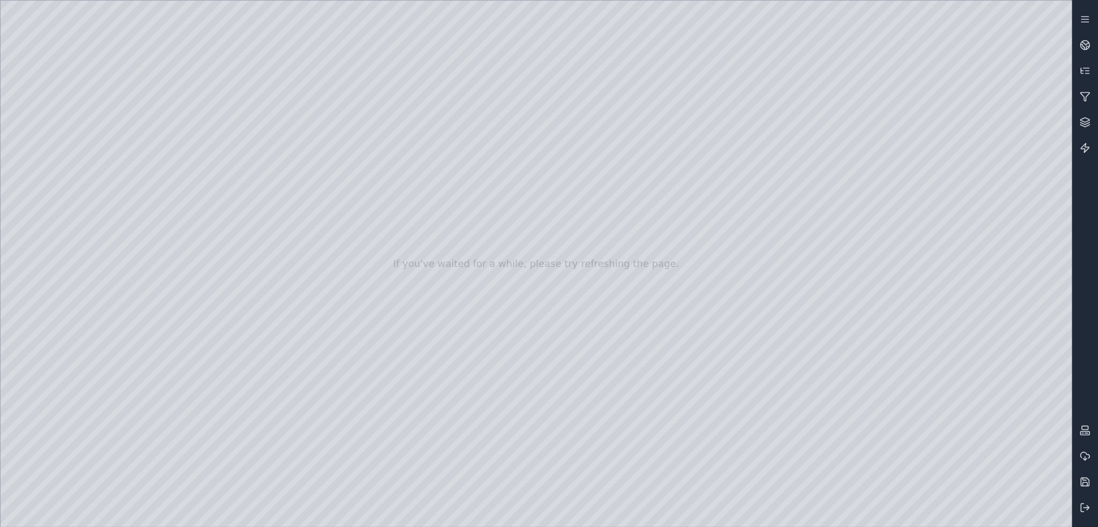
drag, startPoint x: 598, startPoint y: 280, endPoint x: 501, endPoint y: 270, distance: 97.1
click at [52, 145] on div at bounding box center [537, 264] width 1072 height 527
click at [238, 442] on div at bounding box center [537, 264] width 1072 height 527
click at [233, 187] on div at bounding box center [537, 264] width 1072 height 527
click at [52, 133] on div at bounding box center [537, 264] width 1072 height 527
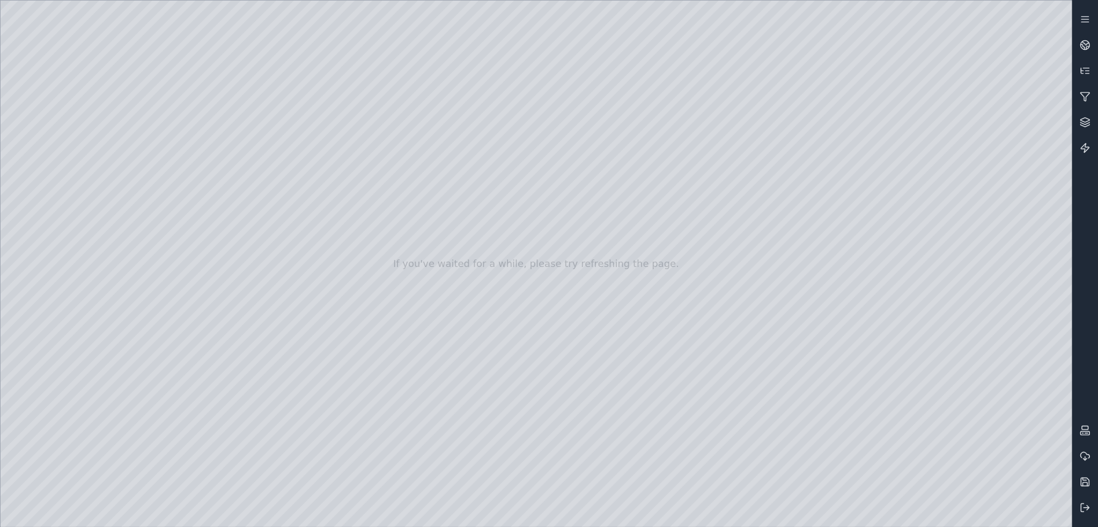
click at [142, 371] on div at bounding box center [537, 264] width 1072 height 527
drag, startPoint x: 343, startPoint y: 305, endPoint x: 433, endPoint y: 310, distance: 90.3
click at [120, 378] on div at bounding box center [537, 264] width 1072 height 527
click at [143, 373] on div at bounding box center [537, 264] width 1072 height 527
drag, startPoint x: 691, startPoint y: 272, endPoint x: 698, endPoint y: 273, distance: 7.5
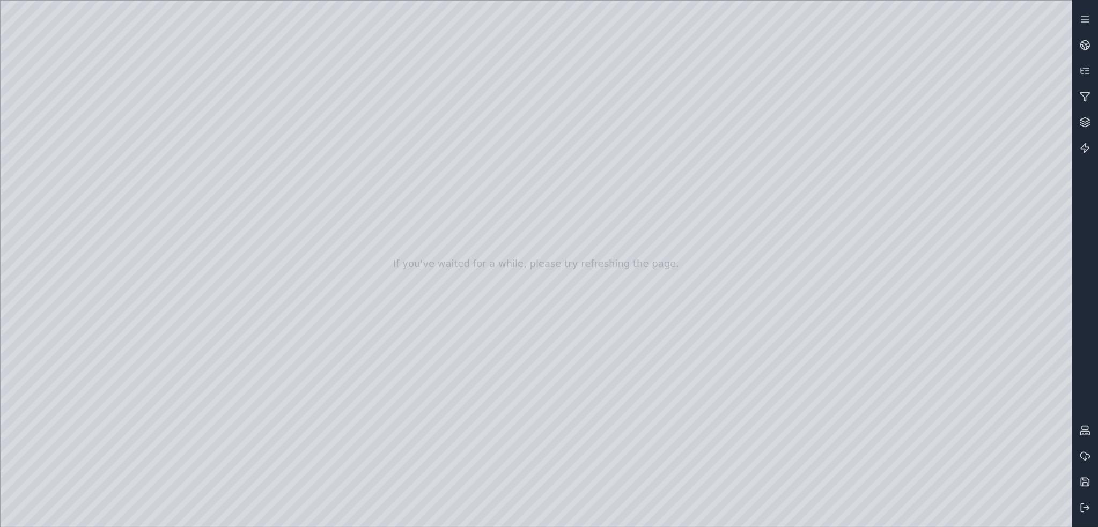
click at [34, 146] on div at bounding box center [537, 264] width 1072 height 527
click at [232, 188] on div at bounding box center [537, 264] width 1072 height 527
drag, startPoint x: 542, startPoint y: 248, endPoint x: 455, endPoint y: 245, distance: 86.4
click at [58, 134] on div at bounding box center [537, 264] width 1072 height 527
click at [57, 152] on div at bounding box center [537, 264] width 1072 height 527
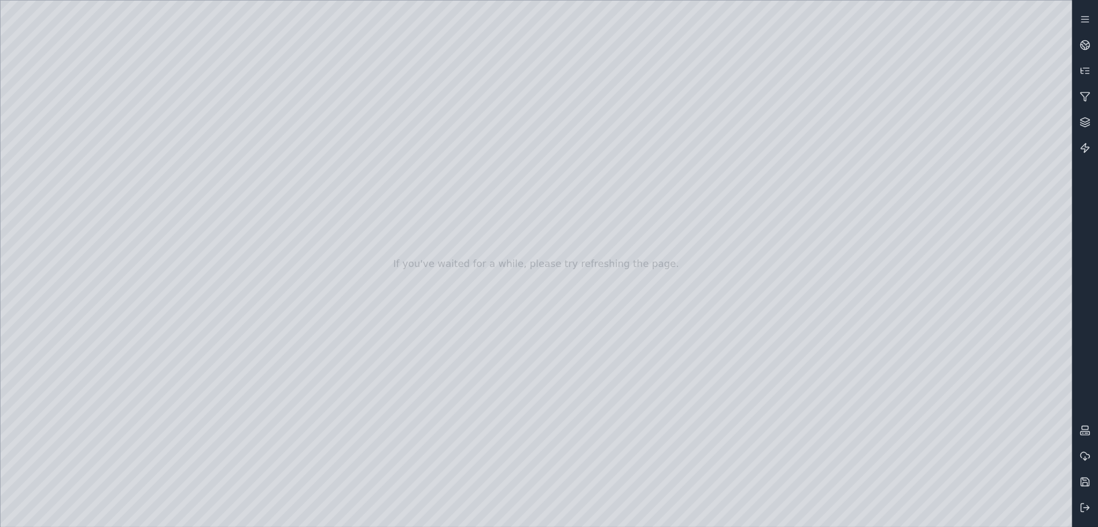
click at [232, 339] on div at bounding box center [537, 264] width 1072 height 527
drag, startPoint x: 455, startPoint y: 322, endPoint x: 870, endPoint y: 362, distance: 416.6
click at [50, 131] on div at bounding box center [537, 264] width 1072 height 527
click at [162, 347] on div at bounding box center [537, 264] width 1072 height 527
drag, startPoint x: 600, startPoint y: 346, endPoint x: 620, endPoint y: 332, distance: 24.3
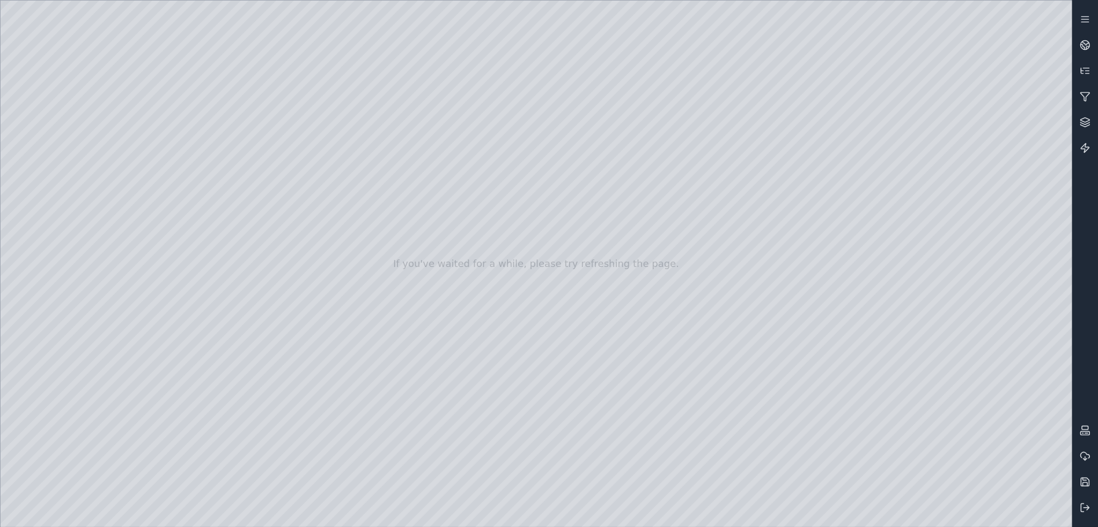
click at [166, 369] on div at bounding box center [537, 264] width 1072 height 527
drag, startPoint x: 524, startPoint y: 380, endPoint x: 515, endPoint y: 384, distance: 9.9
click at [162, 348] on div at bounding box center [537, 264] width 1072 height 527
click at [164, 369] on div at bounding box center [537, 264] width 1072 height 527
click at [145, 369] on div at bounding box center [537, 264] width 1072 height 527
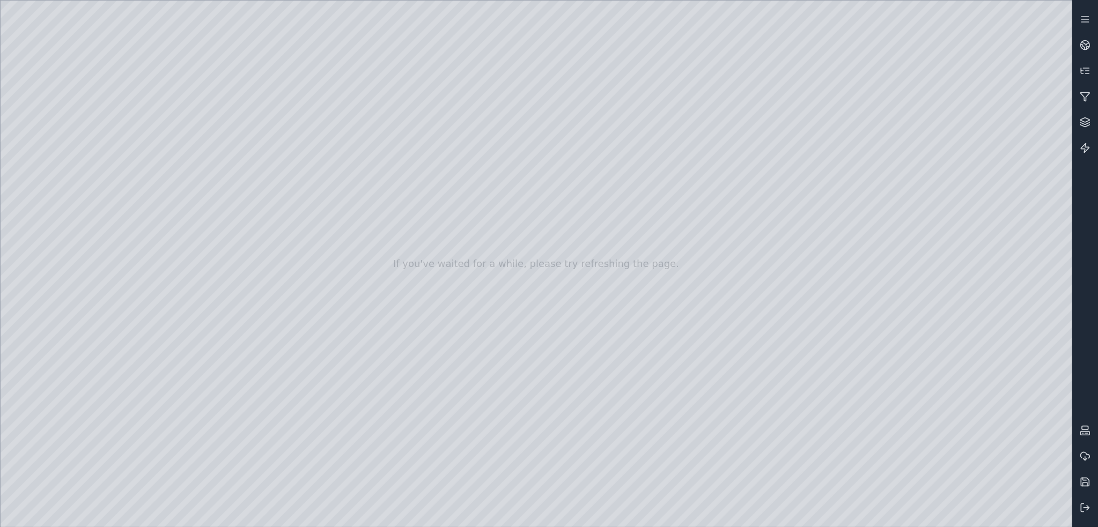
click at [150, 390] on div at bounding box center [537, 264] width 1072 height 527
click at [144, 415] on div at bounding box center [537, 264] width 1072 height 527
click at [141, 435] on div at bounding box center [537, 264] width 1072 height 527
drag, startPoint x: 641, startPoint y: 383, endPoint x: 317, endPoint y: 401, distance: 325.1
click at [127, 454] on div at bounding box center [537, 264] width 1072 height 527
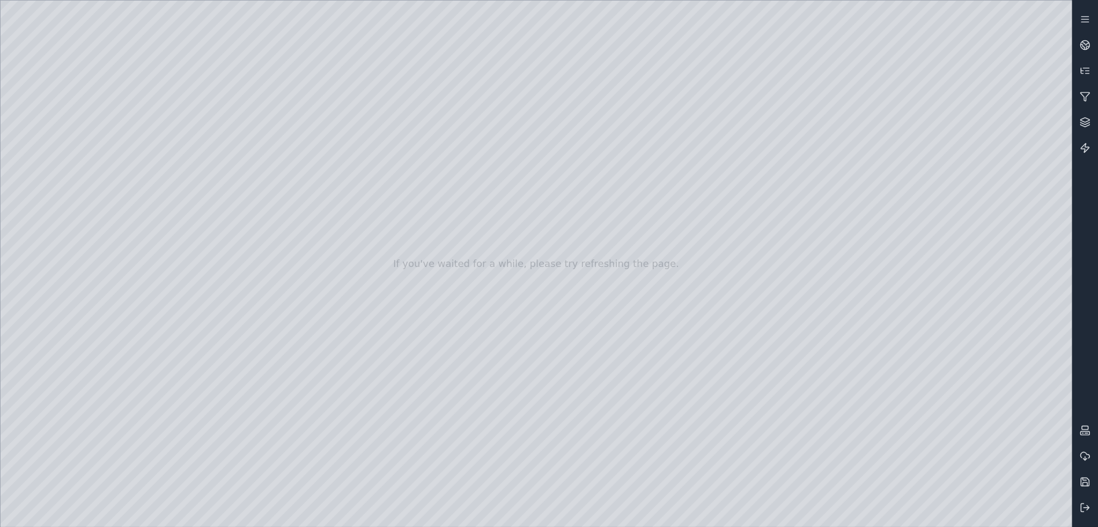
click at [130, 454] on div at bounding box center [537, 264] width 1072 height 527
click at [138, 475] on div at bounding box center [537, 264] width 1072 height 527
click at [135, 170] on div at bounding box center [537, 264] width 1072 height 527
click at [136, 168] on div at bounding box center [537, 264] width 1072 height 527
click at [134, 189] on div at bounding box center [537, 264] width 1072 height 527
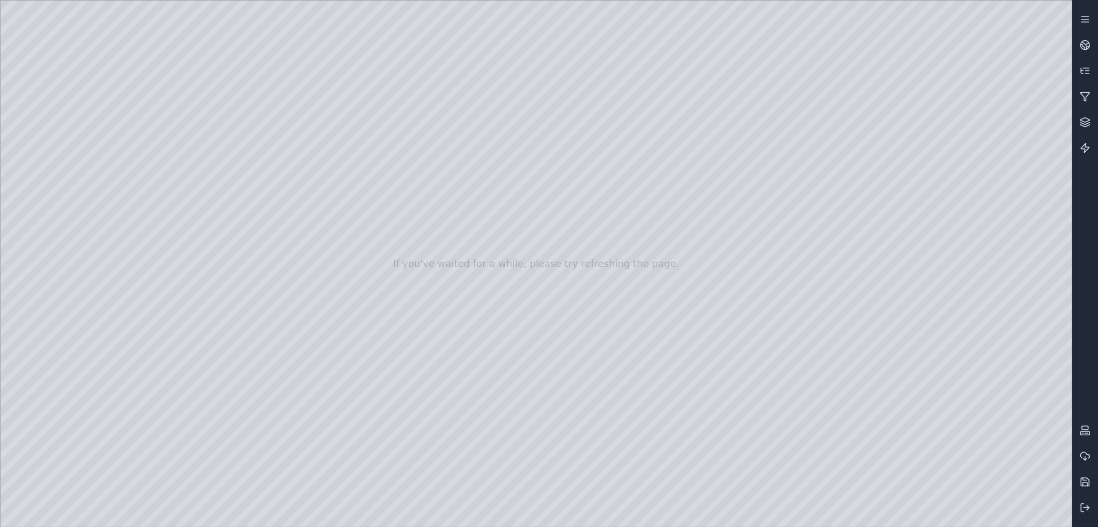
click at [138, 278] on div at bounding box center [537, 264] width 1072 height 527
drag, startPoint x: 443, startPoint y: 326, endPoint x: 483, endPoint y: 316, distance: 41.0
click at [129, 305] on div at bounding box center [537, 264] width 1072 height 527
click at [125, 322] on div at bounding box center [537, 264] width 1072 height 527
click at [137, 348] on div at bounding box center [537, 264] width 1072 height 527
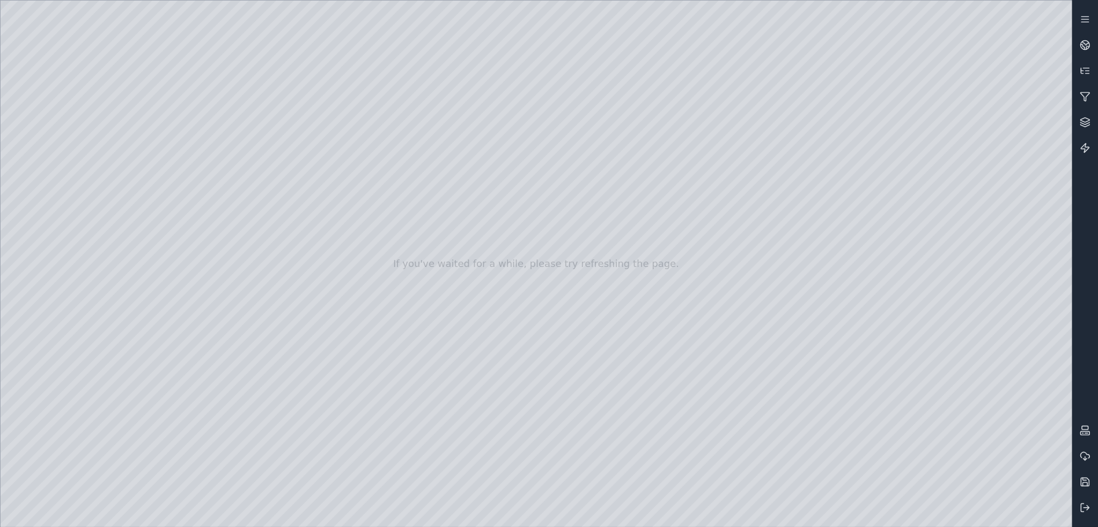
click at [139, 370] on div at bounding box center [537, 264] width 1072 height 527
click at [130, 387] on div at bounding box center [537, 264] width 1072 height 527
drag, startPoint x: 611, startPoint y: 328, endPoint x: 399, endPoint y: 335, distance: 212.0
click at [131, 390] on div at bounding box center [537, 264] width 1072 height 527
click at [867, 514] on div at bounding box center [537, 264] width 1072 height 527
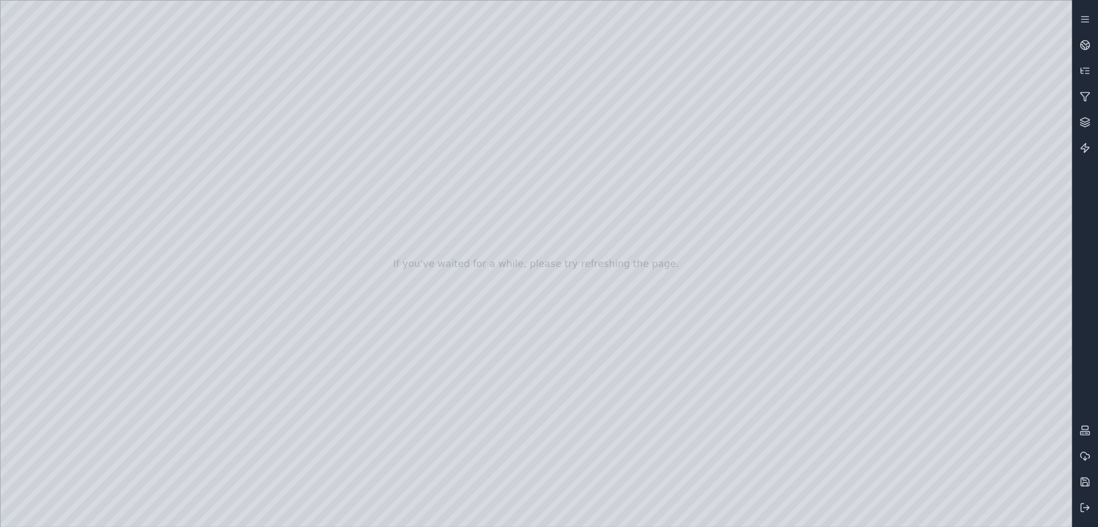
drag, startPoint x: 258, startPoint y: 416, endPoint x: 268, endPoint y: 417, distance: 10.8
click at [258, 416] on div at bounding box center [537, 264] width 1072 height 527
click at [262, 416] on div at bounding box center [537, 264] width 1072 height 527
click at [292, 418] on div at bounding box center [537, 264] width 1072 height 527
click at [936, 444] on div at bounding box center [537, 264] width 1072 height 527
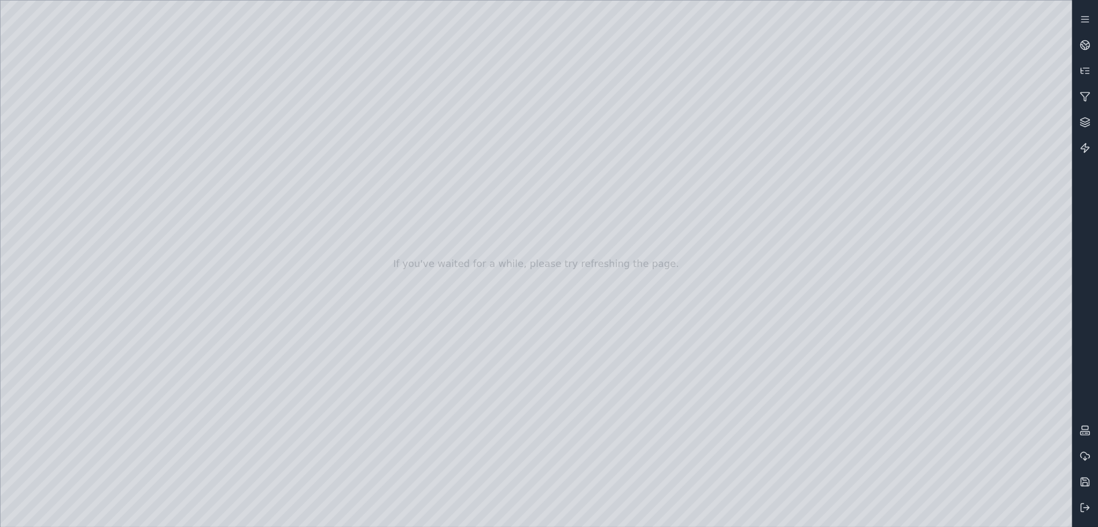
drag, startPoint x: 645, startPoint y: 270, endPoint x: 725, endPoint y: 302, distance: 86.7
click at [54, 150] on div at bounding box center [537, 264] width 1072 height 527
click at [126, 244] on div at bounding box center [537, 264] width 1072 height 527
click at [128, 267] on div at bounding box center [537, 264] width 1072 height 527
click at [126, 281] on div at bounding box center [537, 264] width 1072 height 527
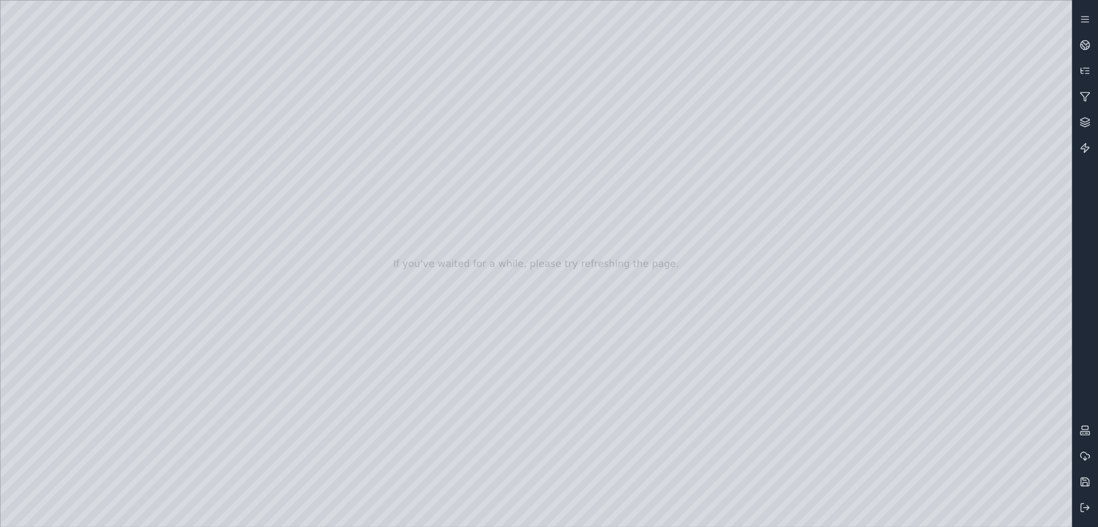
click at [126, 300] on div at bounding box center [537, 264] width 1072 height 527
click at [129, 321] on div at bounding box center [537, 264] width 1072 height 527
click at [134, 189] on div at bounding box center [537, 264] width 1072 height 527
click at [131, 205] on div at bounding box center [537, 264] width 1072 height 527
click at [135, 232] on div at bounding box center [537, 264] width 1072 height 527
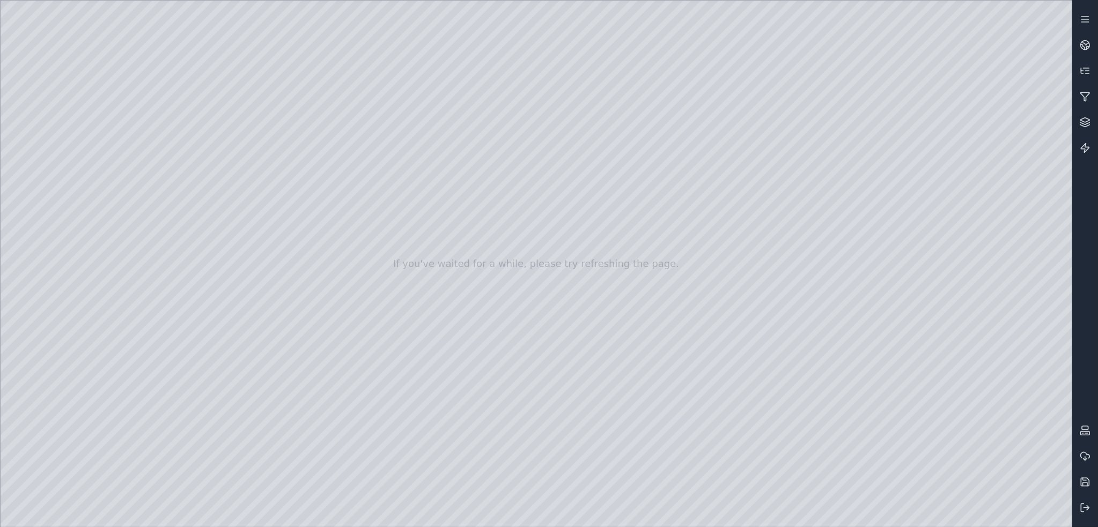
click at [131, 223] on div at bounding box center [537, 264] width 1072 height 527
click at [233, 365] on div at bounding box center [537, 264] width 1072 height 527
click at [215, 362] on div at bounding box center [537, 264] width 1072 height 527
click at [174, 379] on div at bounding box center [537, 264] width 1072 height 527
click at [356, 182] on div at bounding box center [537, 264] width 1072 height 527
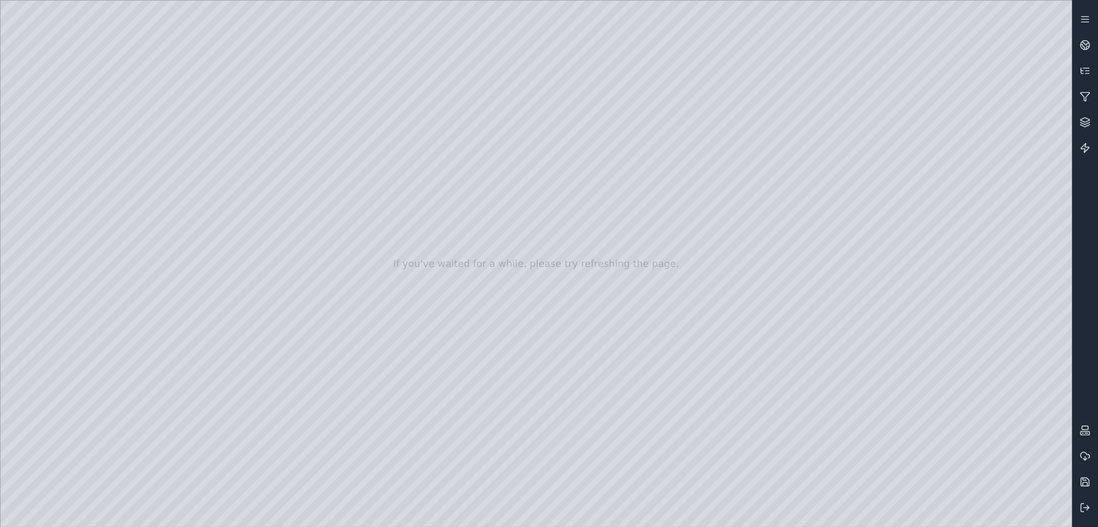
click at [341, 211] on div at bounding box center [537, 264] width 1072 height 527
click at [365, 111] on div at bounding box center [537, 264] width 1072 height 527
drag, startPoint x: 417, startPoint y: 120, endPoint x: 428, endPoint y: 129, distance: 14.1
click at [420, 134] on div at bounding box center [537, 264] width 1072 height 527
drag, startPoint x: 439, startPoint y: 145, endPoint x: 425, endPoint y: 123, distance: 26.2
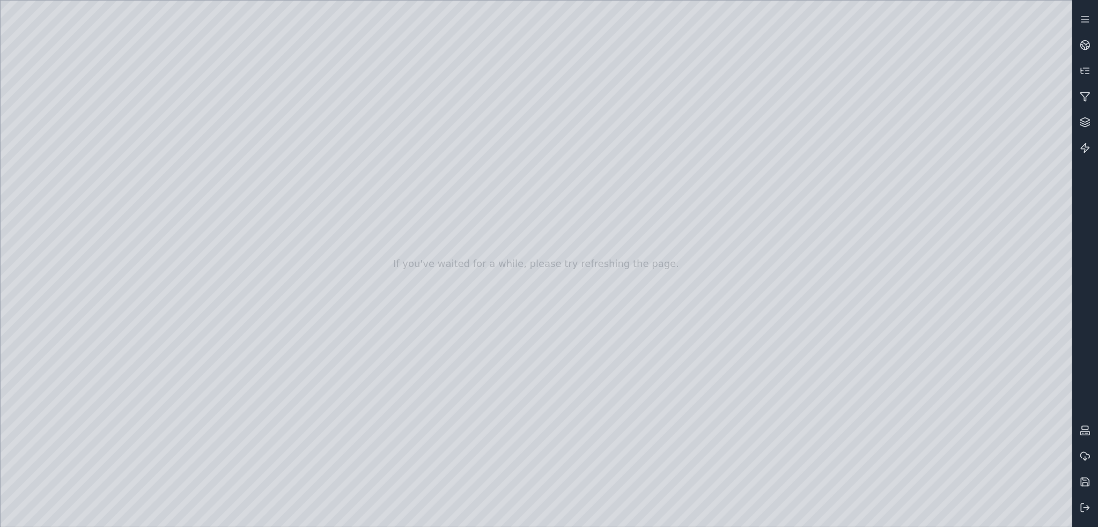
click at [58, 128] on div at bounding box center [537, 264] width 1072 height 527
click at [843, 398] on div at bounding box center [537, 264] width 1072 height 527
click at [139, 413] on div at bounding box center [537, 264] width 1072 height 527
drag, startPoint x: 456, startPoint y: 277, endPoint x: 575, endPoint y: 315, distance: 125.2
drag, startPoint x: 569, startPoint y: 244, endPoint x: 533, endPoint y: 210, distance: 49.7
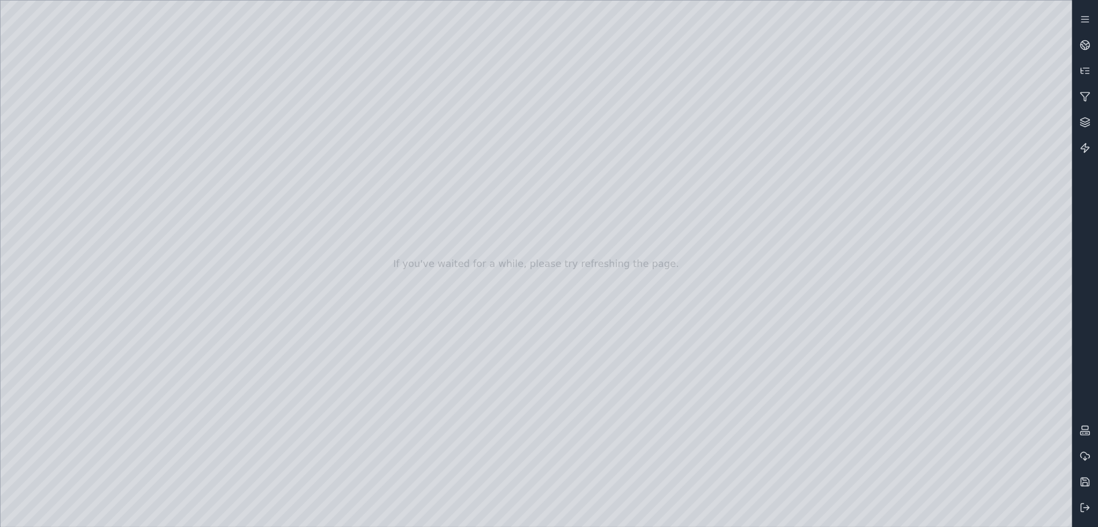
click at [139, 107] on div at bounding box center [537, 264] width 1072 height 527
click at [128, 107] on div at bounding box center [537, 264] width 1072 height 527
click at [148, 109] on div at bounding box center [537, 264] width 1072 height 527
click at [1085, 48] on icon at bounding box center [1083, 47] width 4 height 5
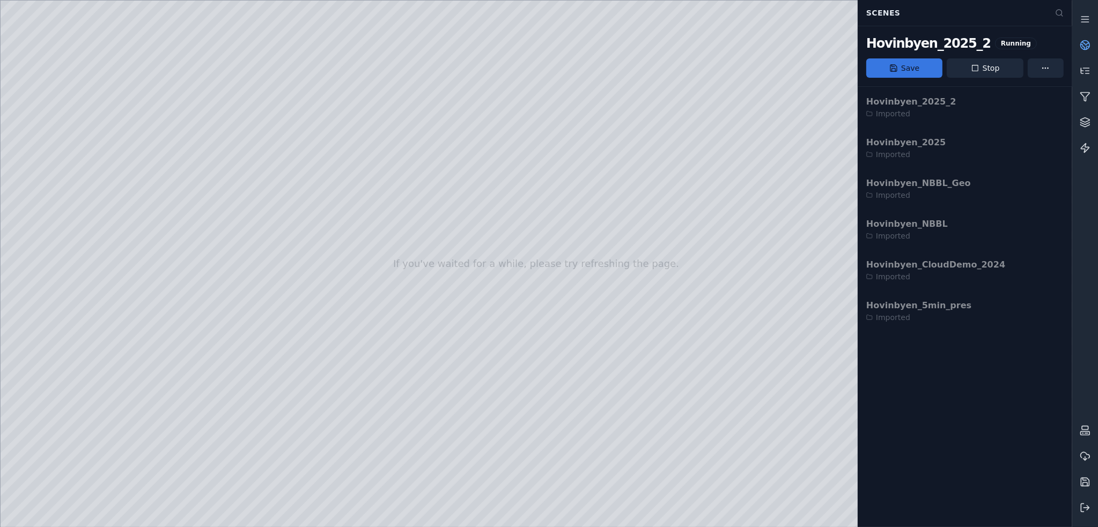
click at [908, 70] on button "Save" at bounding box center [904, 67] width 76 height 19
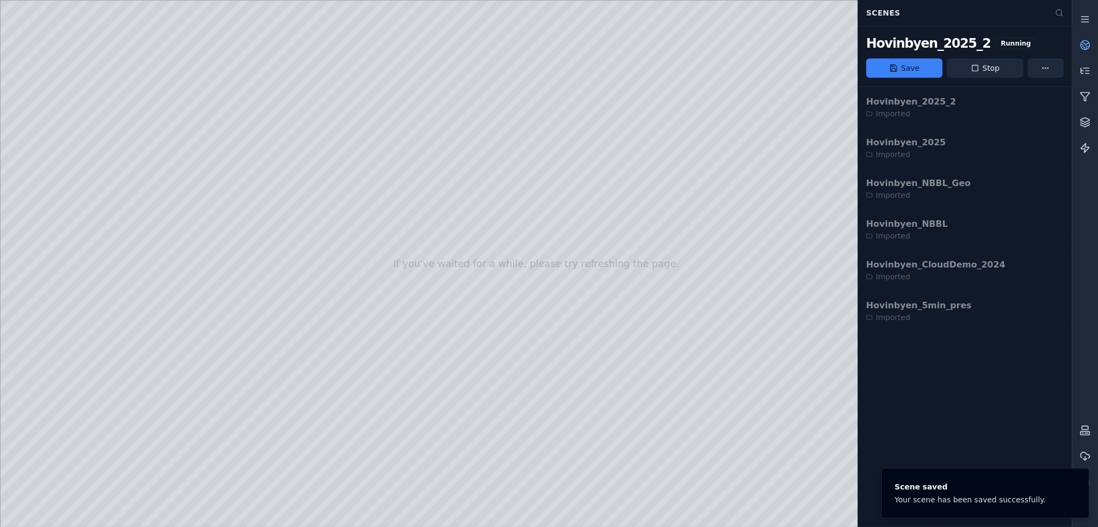
click at [120, 432] on div at bounding box center [537, 264] width 1072 height 527
drag, startPoint x: 365, startPoint y: 300, endPoint x: 502, endPoint y: 308, distance: 137.6
click at [127, 435] on div at bounding box center [537, 264] width 1072 height 527
drag, startPoint x: 669, startPoint y: 396, endPoint x: 661, endPoint y: 406, distance: 13.0
click at [126, 454] on div at bounding box center [537, 264] width 1072 height 527
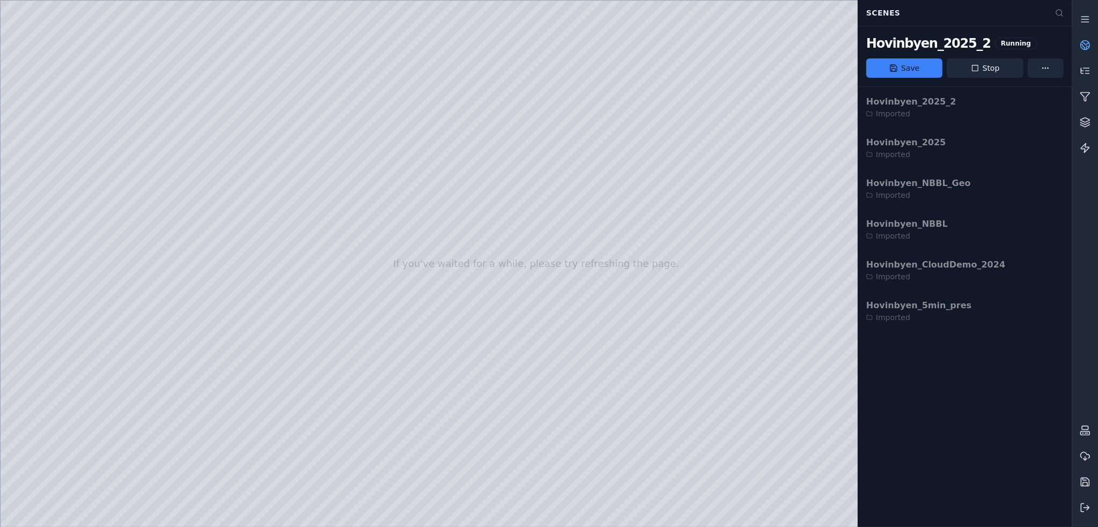
drag, startPoint x: 495, startPoint y: 264, endPoint x: 455, endPoint y: 227, distance: 55.0
click at [158, 109] on div at bounding box center [537, 264] width 1072 height 527
drag, startPoint x: 528, startPoint y: 374, endPoint x: 557, endPoint y: 401, distance: 39.1
drag, startPoint x: 572, startPoint y: 360, endPoint x: 607, endPoint y: 384, distance: 42.4
click at [46, 214] on div at bounding box center [537, 264] width 1072 height 527
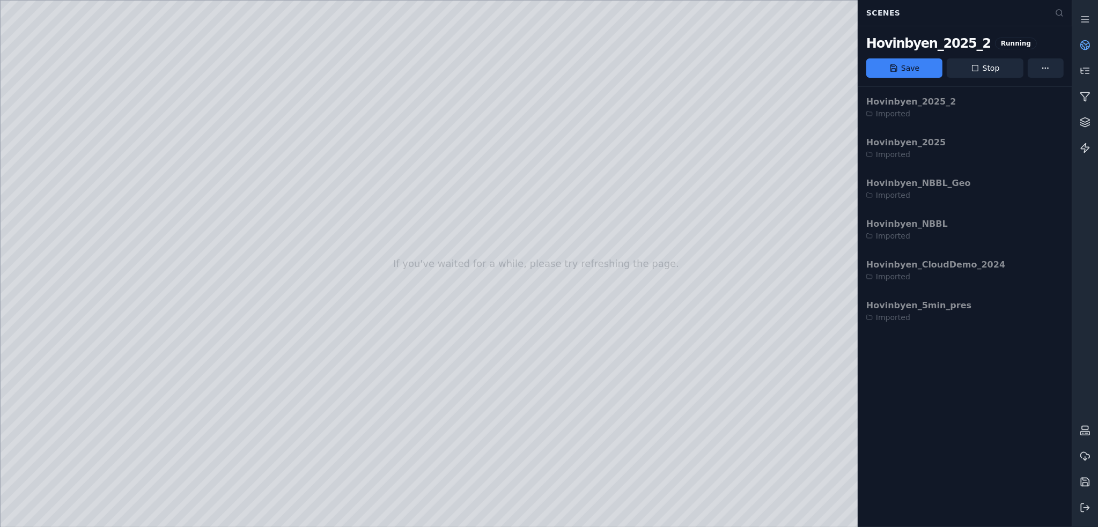
click at [45, 298] on div at bounding box center [537, 264] width 1072 height 527
click at [142, 146] on div at bounding box center [537, 264] width 1072 height 527
click at [163, 226] on div at bounding box center [537, 264] width 1072 height 527
click at [590, 287] on div at bounding box center [537, 264] width 1072 height 527
drag, startPoint x: 519, startPoint y: 346, endPoint x: 516, endPoint y: 201, distance: 145.4
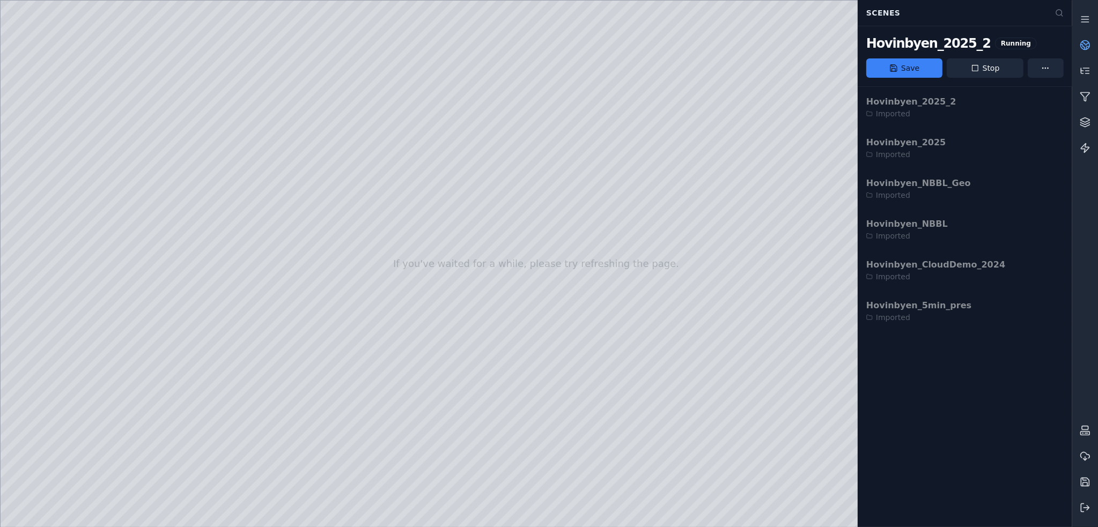
drag, startPoint x: 467, startPoint y: 341, endPoint x: 553, endPoint y: 339, distance: 85.9
click at [308, 363] on div at bounding box center [537, 264] width 1072 height 527
drag, startPoint x: 523, startPoint y: 366, endPoint x: 548, endPoint y: 388, distance: 33.1
click at [556, 431] on div at bounding box center [537, 264] width 1072 height 527
drag, startPoint x: 554, startPoint y: 443, endPoint x: 524, endPoint y: 418, distance: 39.2
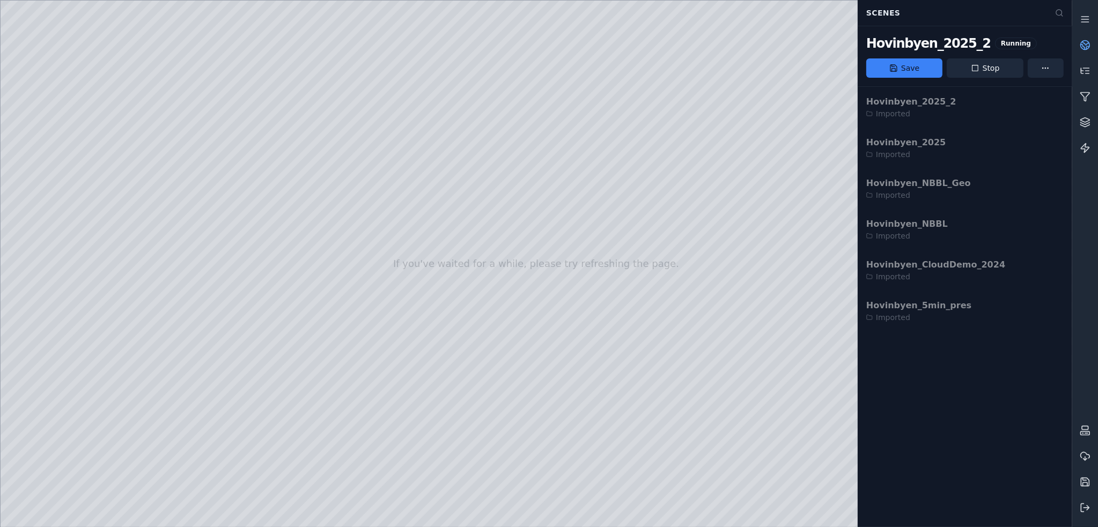
drag, startPoint x: 594, startPoint y: 357, endPoint x: 628, endPoint y: 371, distance: 36.3
click at [1082, 503] on icon at bounding box center [1085, 508] width 11 height 11
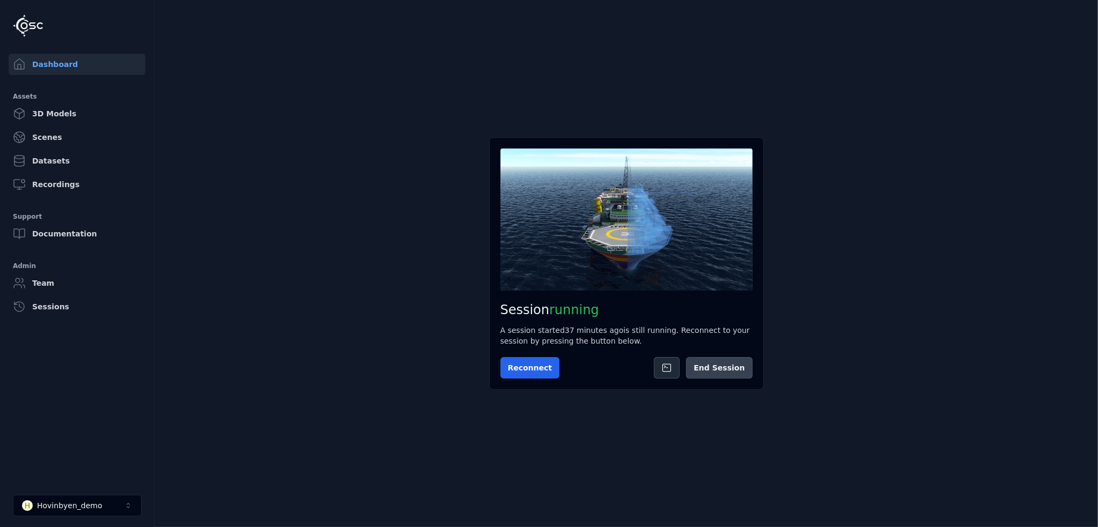
click at [744, 367] on button "End Session" at bounding box center [719, 367] width 66 height 21
